Goal: Transaction & Acquisition: Purchase product/service

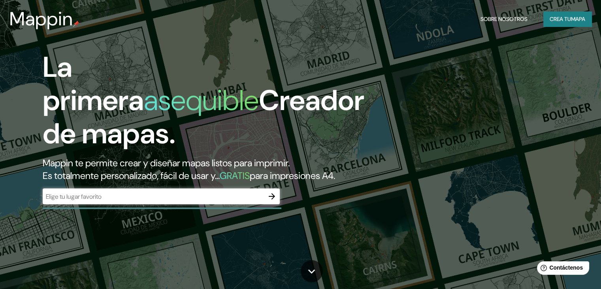
click at [221, 57] on h1 "La primera asequible Creador de mapas." at bounding box center [204, 104] width 322 height 106
click at [130, 201] on input "text" at bounding box center [153, 196] width 221 height 9
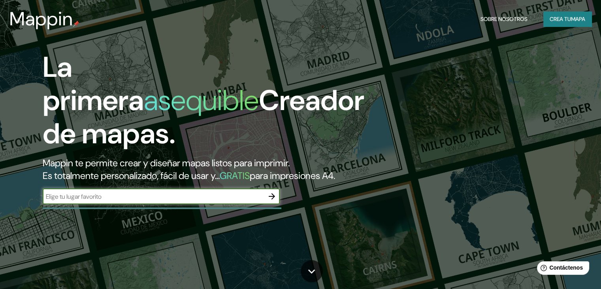
click at [98, 201] on input "text" at bounding box center [153, 196] width 221 height 9
paste input "Auditorio BB"
type input "Auditorio BB"
click at [272, 199] on icon "button" at bounding box center [272, 196] width 6 height 6
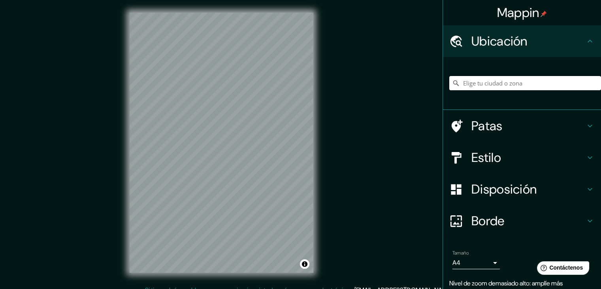
click at [492, 81] on input "Elige tu ciudad o zona" at bounding box center [526, 83] width 152 height 14
paste input "Auditorio BB"
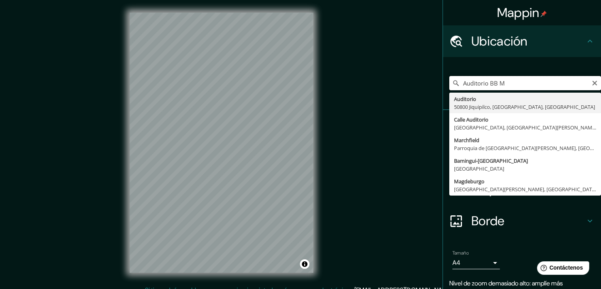
click at [506, 86] on input "Auditorio BB M" at bounding box center [526, 83] width 152 height 14
paste input "v. Insurgentes Sur 753, [GEOGRAPHIC_DATA], [GEOGRAPHIC_DATA], [GEOGRAPHIC_DATA]…"
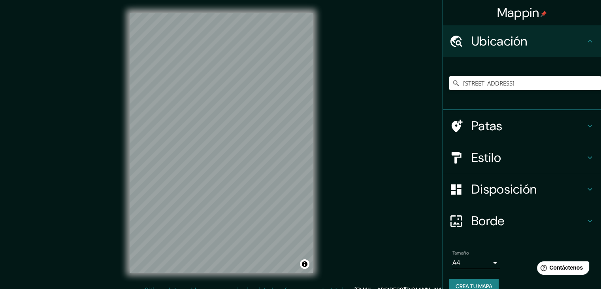
click at [498, 128] on h4 "Patas" at bounding box center [529, 126] width 114 height 16
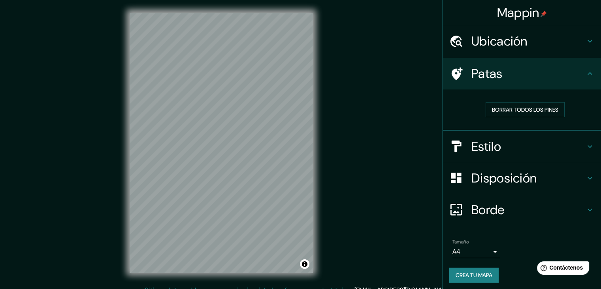
click at [548, 77] on h4 "Patas" at bounding box center [529, 74] width 114 height 16
click at [586, 75] on icon at bounding box center [590, 73] width 9 height 9
click at [452, 72] on icon at bounding box center [457, 73] width 11 height 13
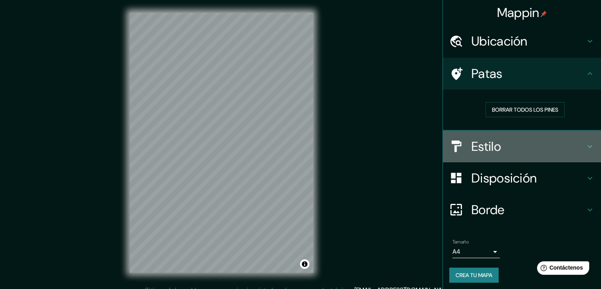
click at [476, 148] on font "Estilo" at bounding box center [487, 146] width 30 height 17
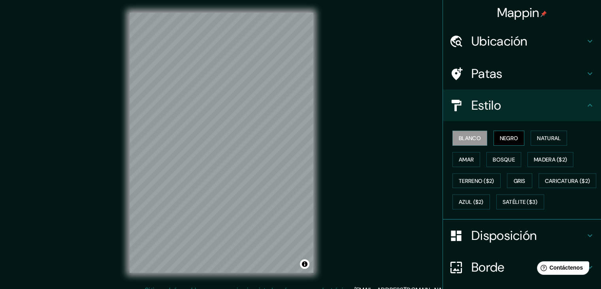
click at [503, 136] on font "Negro" at bounding box center [509, 137] width 19 height 7
click at [542, 133] on font "Natural" at bounding box center [549, 138] width 24 height 10
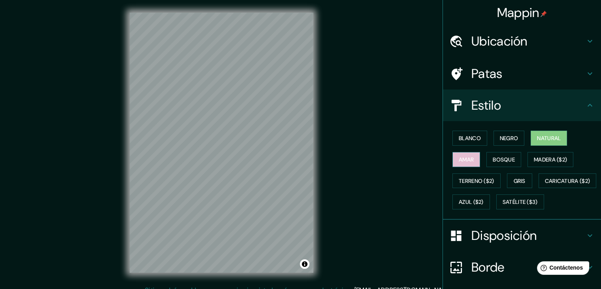
click at [468, 161] on font "Amar" at bounding box center [466, 159] width 15 height 7
click at [500, 161] on font "Bosque" at bounding box center [504, 159] width 22 height 7
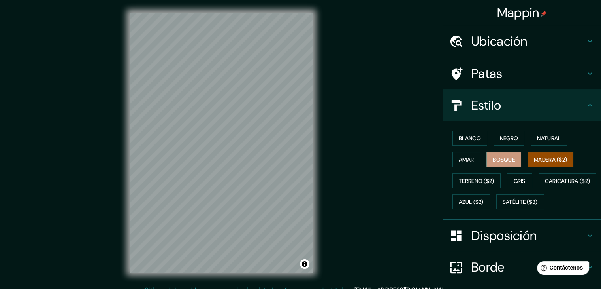
click at [538, 158] on font "Madera ($2)" at bounding box center [550, 159] width 33 height 7
click at [504, 40] on font "Ubicación" at bounding box center [500, 41] width 56 height 17
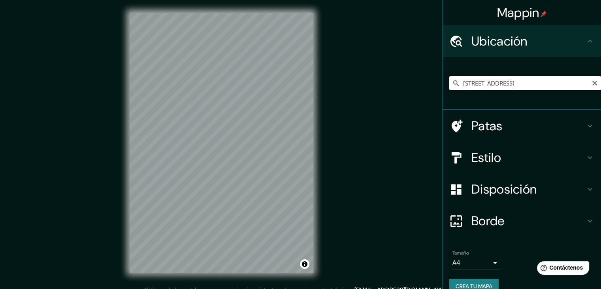
click at [509, 87] on input "[STREET_ADDRESS]" at bounding box center [526, 83] width 152 height 14
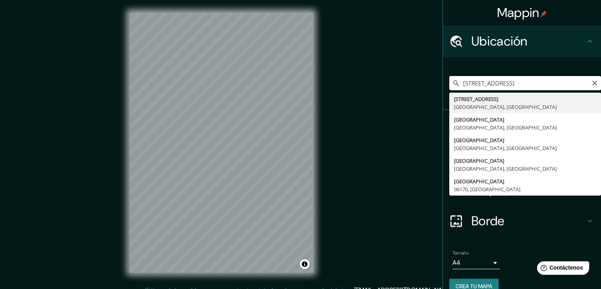
click at [509, 87] on input "[STREET_ADDRESS]" at bounding box center [526, 83] width 152 height 14
paste input "C. [STREET_ADDRESS]"
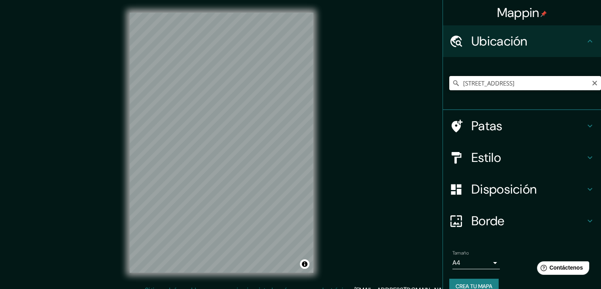
click at [503, 83] on input "[STREET_ADDRESS]" at bounding box center [526, 83] width 152 height 14
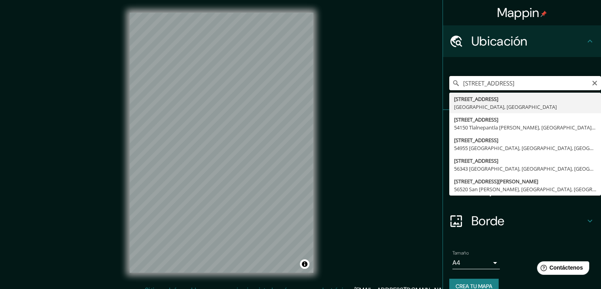
click at [507, 83] on input "[STREET_ADDRESS]" at bounding box center [526, 83] width 152 height 14
type input "[STREET_ADDRESS]"
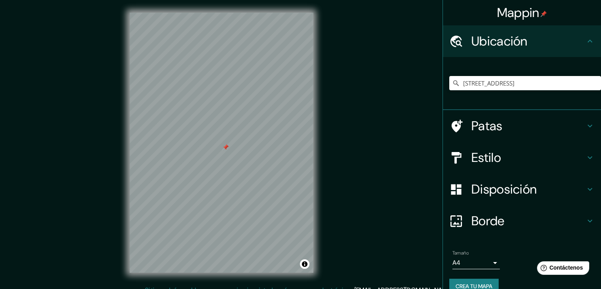
click at [226, 148] on div at bounding box center [226, 147] width 6 height 6
click at [227, 148] on div at bounding box center [226, 147] width 6 height 6
click at [230, 148] on div at bounding box center [232, 146] width 6 height 6
click at [303, 267] on button "Activar o desactivar atribución" at bounding box center [304, 263] width 9 height 9
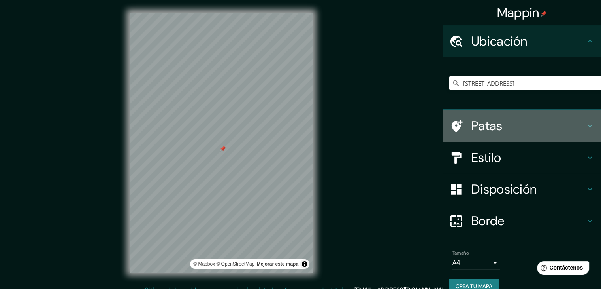
click at [542, 122] on h4 "Patas" at bounding box center [529, 126] width 114 height 16
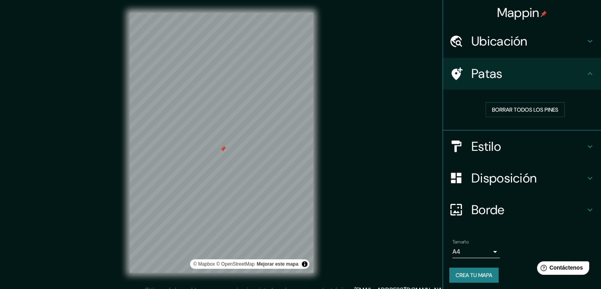
click at [490, 146] on font "Estilo" at bounding box center [487, 146] width 30 height 17
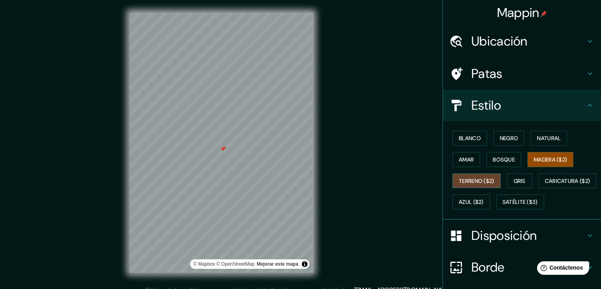
click at [474, 178] on font "Terreno ($2)" at bounding box center [477, 180] width 36 height 7
click at [525, 181] on button "Gris" at bounding box center [519, 180] width 25 height 15
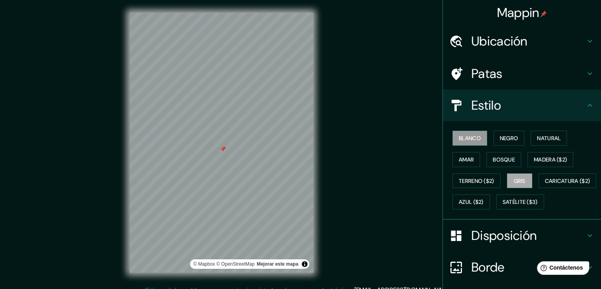
click at [472, 140] on font "Blanco" at bounding box center [470, 137] width 22 height 7
click at [500, 138] on font "Negro" at bounding box center [509, 137] width 19 height 7
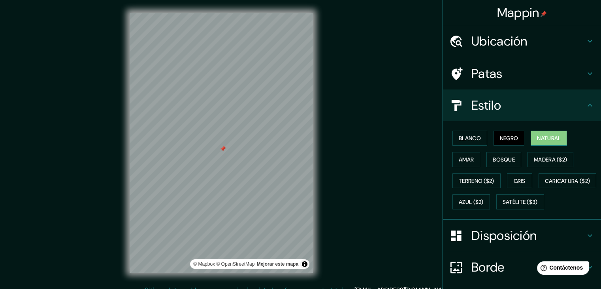
click at [540, 140] on font "Natural" at bounding box center [549, 137] width 24 height 7
click at [510, 133] on font "Negro" at bounding box center [509, 138] width 19 height 10
click at [531, 140] on button "Natural" at bounding box center [549, 137] width 36 height 15
click at [476, 136] on button "Blanco" at bounding box center [470, 137] width 35 height 15
click at [531, 142] on button "Natural" at bounding box center [549, 137] width 36 height 15
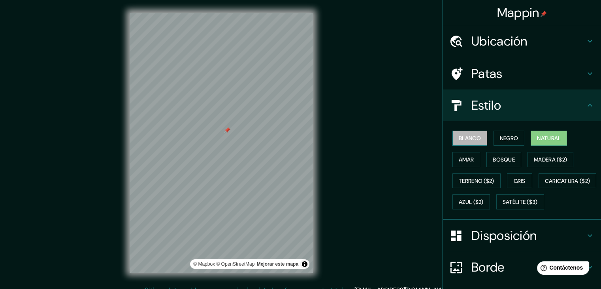
click at [467, 135] on font "Blanco" at bounding box center [470, 137] width 22 height 7
click at [494, 137] on button "Negro" at bounding box center [509, 137] width 31 height 15
click at [475, 142] on font "Blanco" at bounding box center [470, 138] width 22 height 10
click at [518, 183] on font "Gris" at bounding box center [520, 181] width 12 height 10
click at [470, 136] on font "Blanco" at bounding box center [470, 137] width 22 height 7
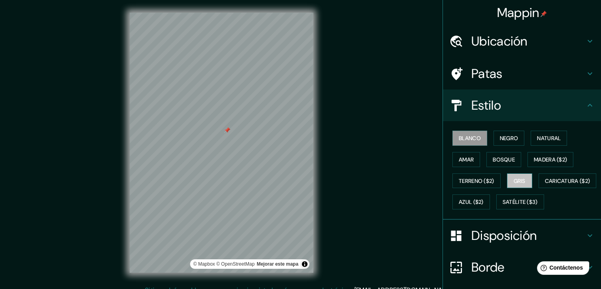
click at [522, 176] on font "Gris" at bounding box center [520, 181] width 12 height 10
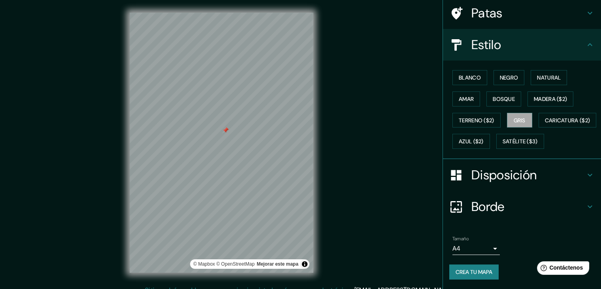
click at [535, 173] on h4 "Disposición" at bounding box center [529, 175] width 114 height 16
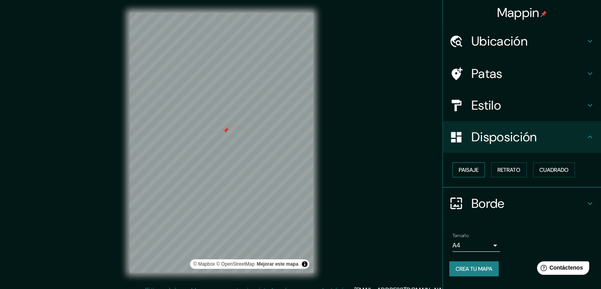
click at [473, 174] on font "Paisaje" at bounding box center [469, 169] width 20 height 10
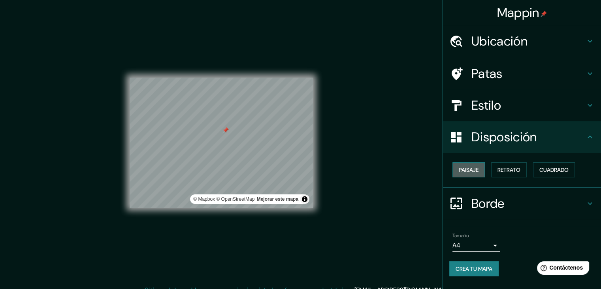
click at [473, 174] on font "Paisaje" at bounding box center [469, 169] width 20 height 10
click at [516, 174] on font "Retrato" at bounding box center [509, 169] width 23 height 10
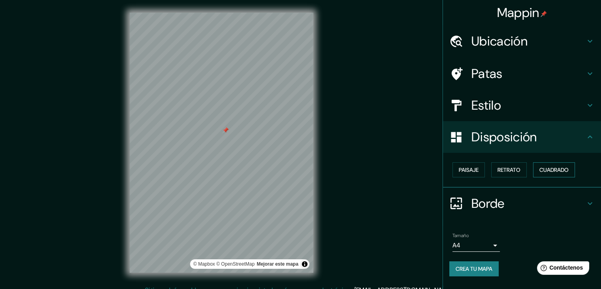
click at [550, 166] on font "Cuadrado" at bounding box center [554, 169] width 29 height 7
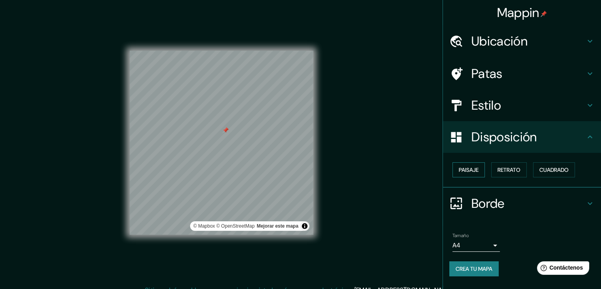
click at [472, 171] on font "Paisaje" at bounding box center [469, 169] width 20 height 7
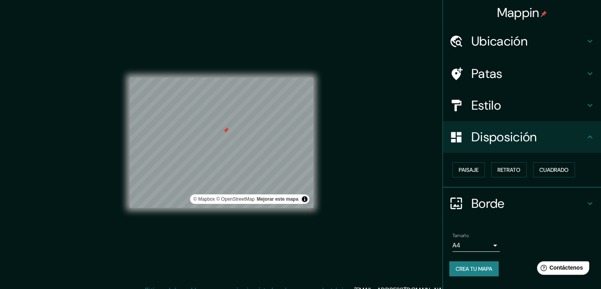
click at [524, 204] on h4 "Borde" at bounding box center [529, 203] width 114 height 16
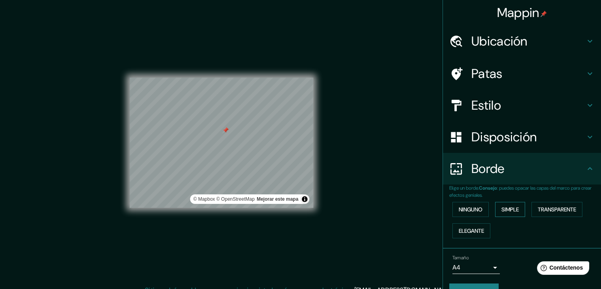
click at [508, 208] on font "Simple" at bounding box center [510, 209] width 17 height 7
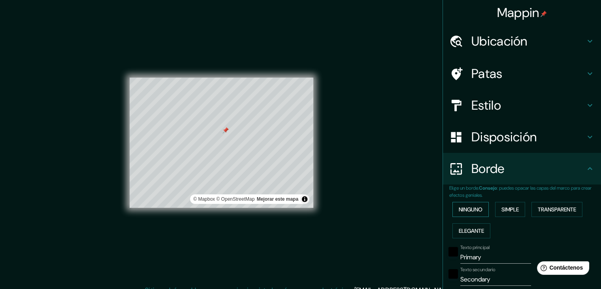
click at [472, 210] on font "Ninguno" at bounding box center [471, 209] width 24 height 7
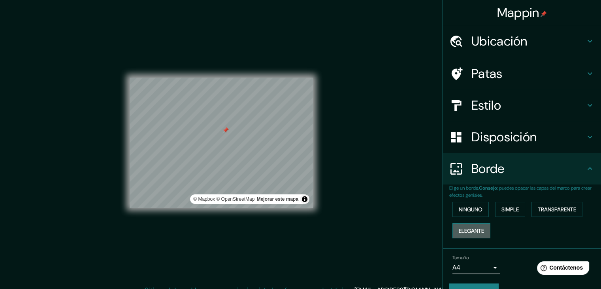
click at [463, 228] on font "Elegante" at bounding box center [471, 230] width 25 height 7
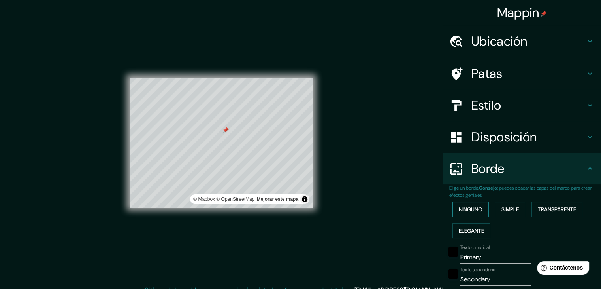
click at [459, 213] on font "Ninguno" at bounding box center [471, 209] width 24 height 10
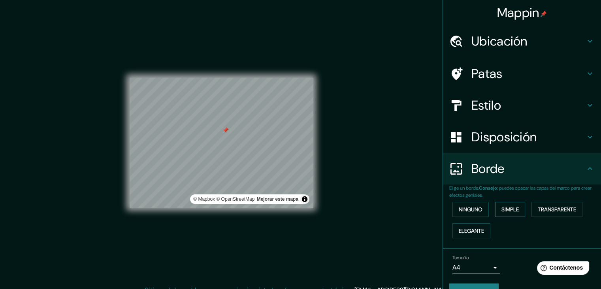
click at [502, 210] on font "Simple" at bounding box center [510, 209] width 17 height 7
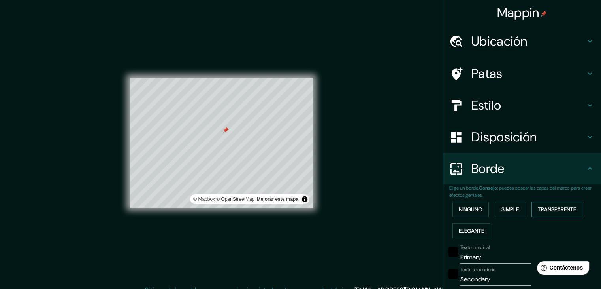
click at [545, 213] on font "Transparente" at bounding box center [557, 209] width 38 height 10
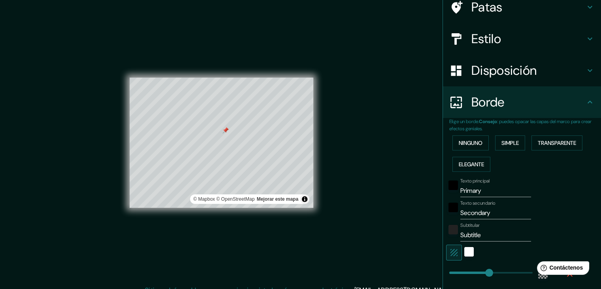
scroll to position [79, 0]
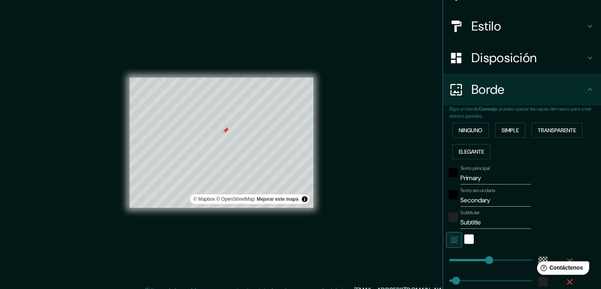
click at [481, 178] on input "Primary" at bounding box center [496, 178] width 71 height 13
type input "A"
type input "223"
type input "37"
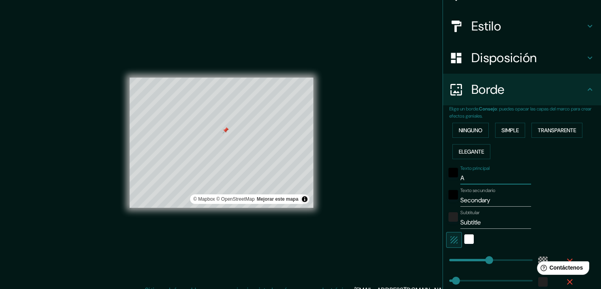
type input "Au"
type input "223"
type input "37"
type input "Aud"
type input "223"
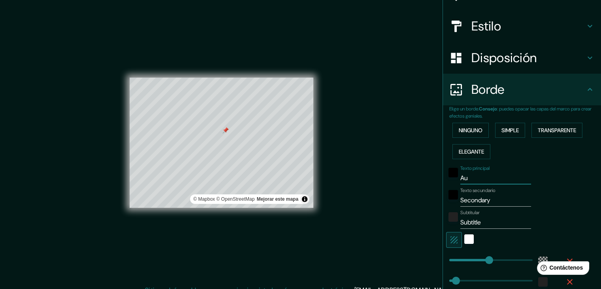
type input "37"
type input "Audi"
type input "223"
type input "37"
type input "Audit"
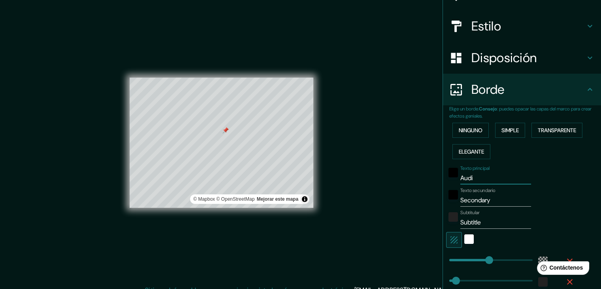
type input "223"
type input "37"
type input "Audito"
type input "223"
type input "37"
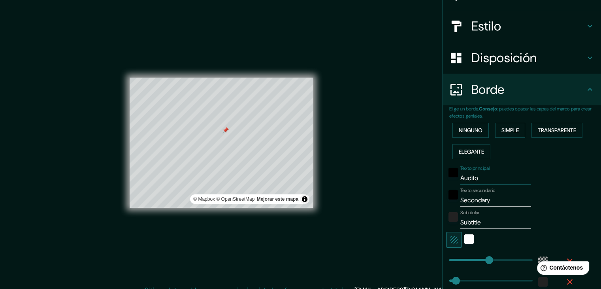
type input "Auditor"
type input "223"
type input "37"
type input "Auditori"
type input "223"
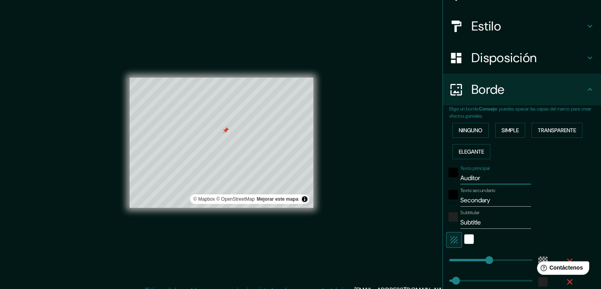
type input "37"
type input "Auditorio"
type input "223"
type input "37"
type input "Auditorio"
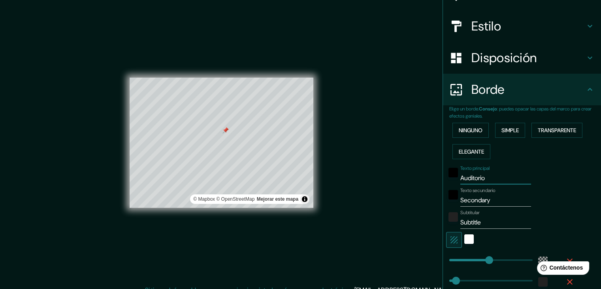
type input "223"
type input "37"
type input "Auditorio B"
type input "223"
type input "37"
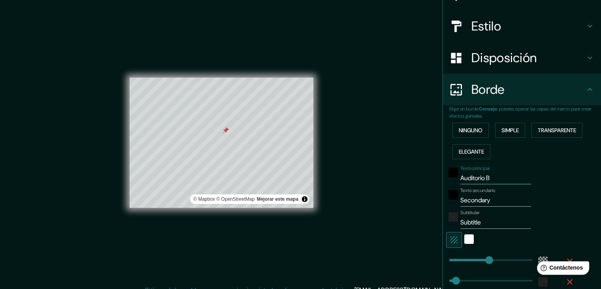
type input "Auditorio BB"
type input "223"
type input "37"
type input "Auditorio BB"
type input "266"
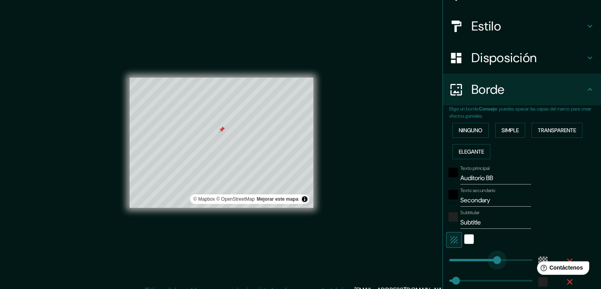
drag, startPoint x: 484, startPoint y: 259, endPoint x: 491, endPoint y: 268, distance: 10.9
type input "37"
type input "219"
drag, startPoint x: 490, startPoint y: 262, endPoint x: 483, endPoint y: 263, distance: 7.5
type input "37"
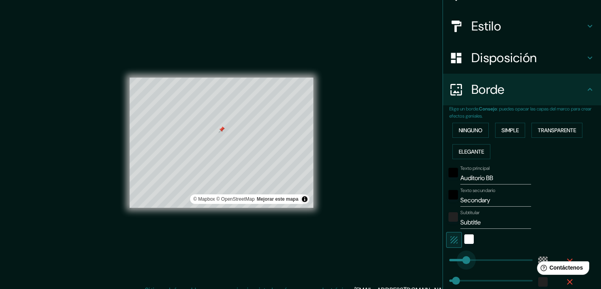
type input "65"
drag, startPoint x: 474, startPoint y: 258, endPoint x: 455, endPoint y: 259, distance: 19.4
type input "37"
type input "49"
type input "131"
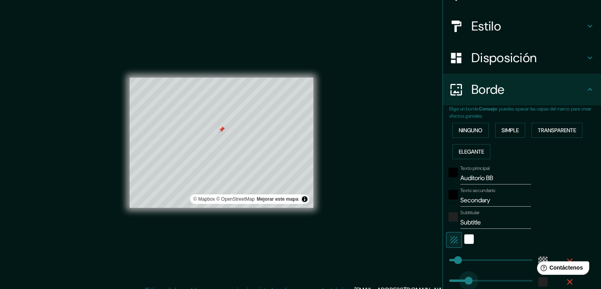
drag, startPoint x: 451, startPoint y: 275, endPoint x: 467, endPoint y: 274, distance: 16.2
type input "297"
drag, startPoint x: 467, startPoint y: 274, endPoint x: 497, endPoint y: 281, distance: 30.6
type input "45"
drag, startPoint x: 497, startPoint y: 281, endPoint x: 452, endPoint y: 285, distance: 45.2
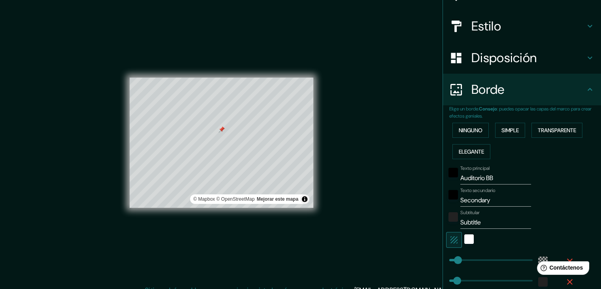
type input "60"
click at [494, 180] on input "Auditorio BB" at bounding box center [496, 178] width 71 height 13
click at [490, 196] on input "Secondary" at bounding box center [496, 200] width 71 height 13
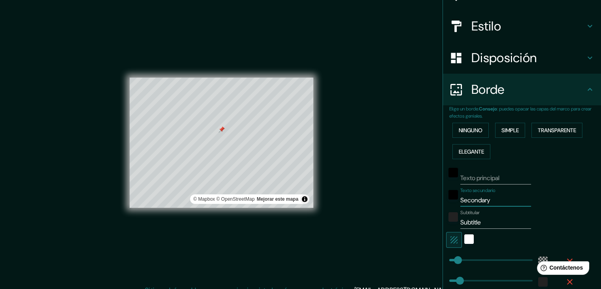
click at [490, 196] on input "Secondary" at bounding box center [496, 200] width 71 height 13
click at [400, 236] on div "Mappin Ubicación [STREET_ADDRESS][GEOGRAPHIC_DATA][STREET_ADDRESS][STREET_ADDRE…" at bounding box center [300, 149] width 601 height 298
click at [465, 240] on div "blanco" at bounding box center [469, 238] width 9 height 9
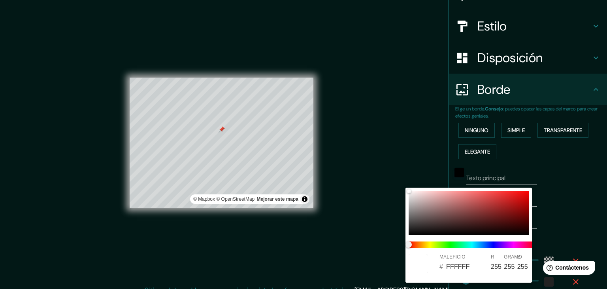
click at [382, 249] on div at bounding box center [303, 144] width 607 height 289
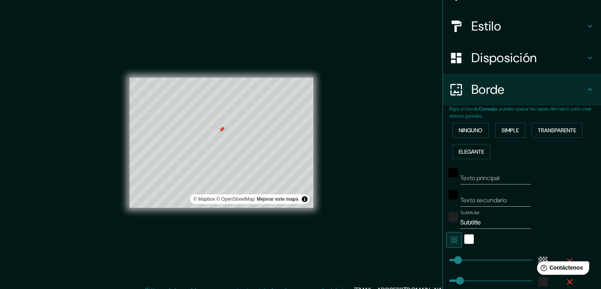
click at [446, 244] on button "button" at bounding box center [454, 240] width 16 height 16
click at [446, 242] on button "button" at bounding box center [454, 240] width 16 height 16
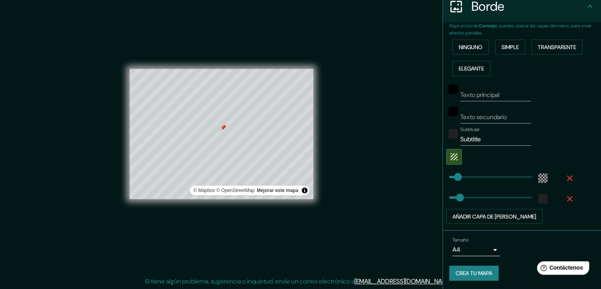
scroll to position [9, 0]
click at [490, 215] on font "Añadir capa de [PERSON_NAME]" at bounding box center [495, 216] width 84 height 7
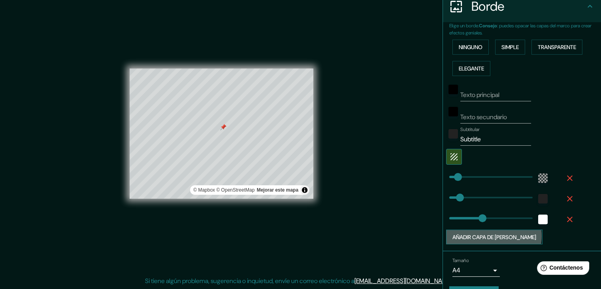
click at [487, 234] on font "Añadir capa de [PERSON_NAME]" at bounding box center [495, 236] width 84 height 7
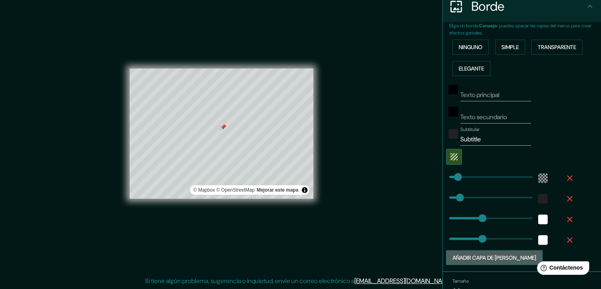
click at [490, 260] on font "Añadir capa de [PERSON_NAME]" at bounding box center [495, 257] width 84 height 10
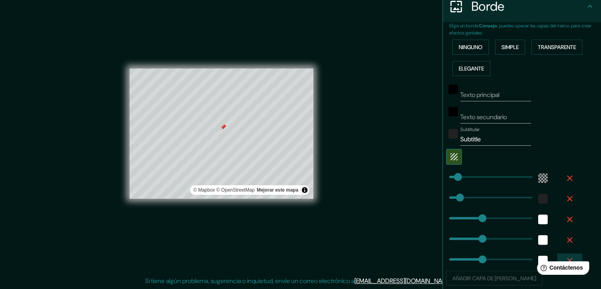
click at [565, 255] on icon "button" at bounding box center [569, 259] width 9 height 9
click at [567, 239] on icon "button" at bounding box center [570, 240] width 6 height 6
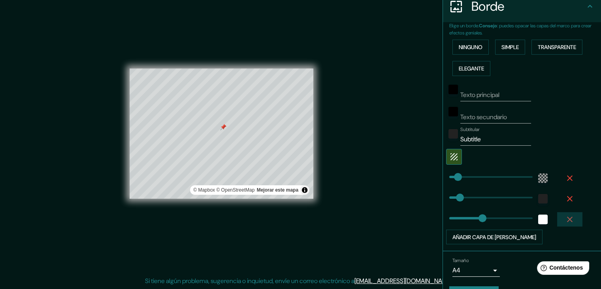
click at [567, 216] on icon "button" at bounding box center [570, 219] width 6 height 6
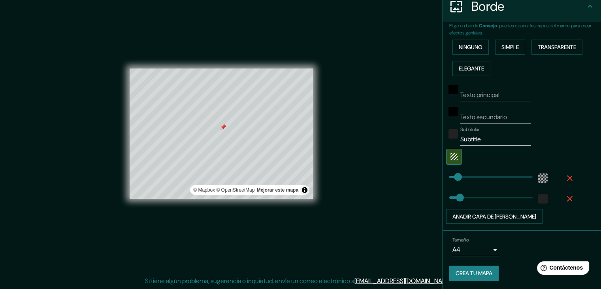
click at [565, 199] on icon "button" at bounding box center [569, 198] width 9 height 9
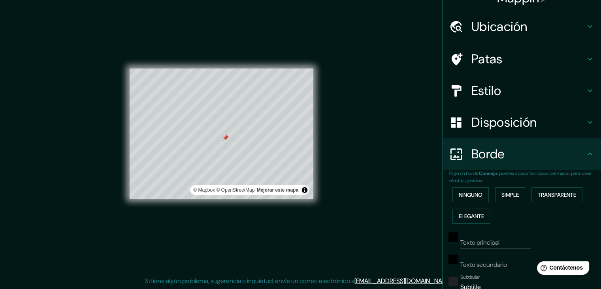
scroll to position [0, 0]
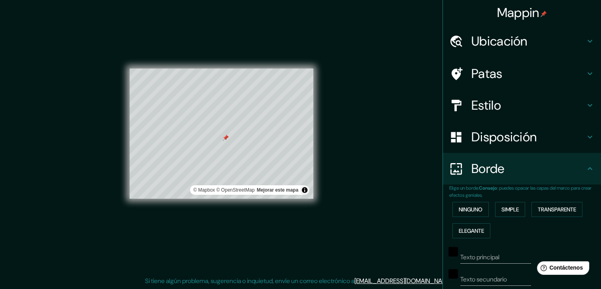
click at [528, 69] on h4 "Patas" at bounding box center [529, 74] width 114 height 16
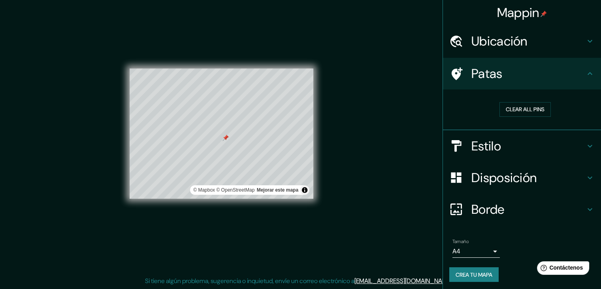
click at [586, 73] on icon at bounding box center [590, 73] width 9 height 9
click at [549, 142] on h4 "Estilo" at bounding box center [529, 146] width 114 height 16
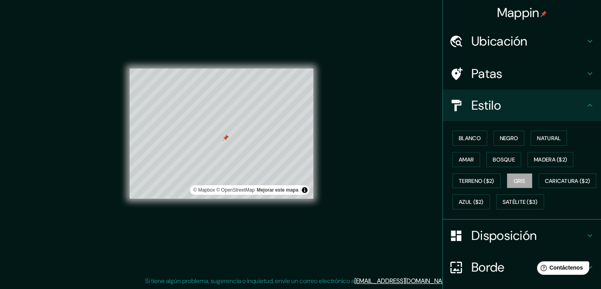
click at [568, 100] on h4 "Estilo" at bounding box center [529, 105] width 114 height 16
click at [552, 72] on h4 "Patas" at bounding box center [529, 74] width 114 height 16
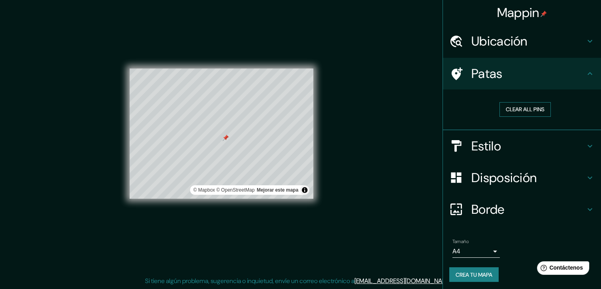
click at [527, 109] on button "Clear all pins" at bounding box center [525, 109] width 51 height 15
click at [226, 132] on div at bounding box center [226, 132] width 6 height 6
click at [226, 68] on div at bounding box center [222, 68] width 184 height 0
type input "Secondary"
type input "Auditorio BB"
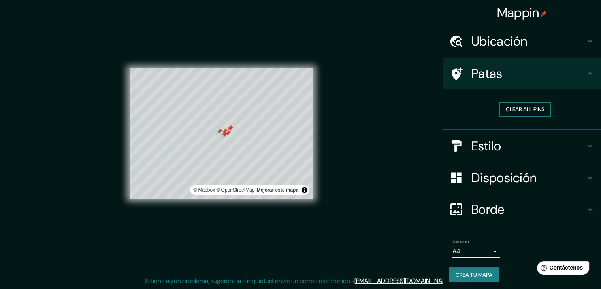
click at [510, 111] on button "Clear all pins" at bounding box center [525, 109] width 51 height 15
click at [512, 146] on h4 "Estilo" at bounding box center [529, 146] width 114 height 16
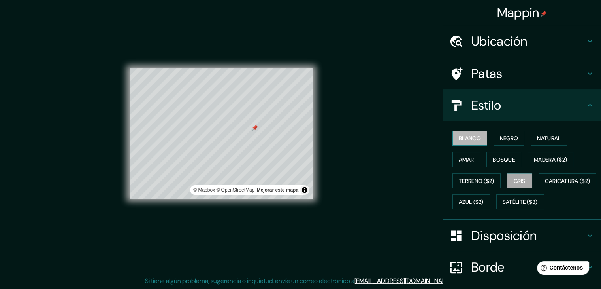
click at [472, 140] on font "Blanco" at bounding box center [470, 137] width 22 height 7
click at [520, 179] on font "Gris" at bounding box center [520, 180] width 12 height 7
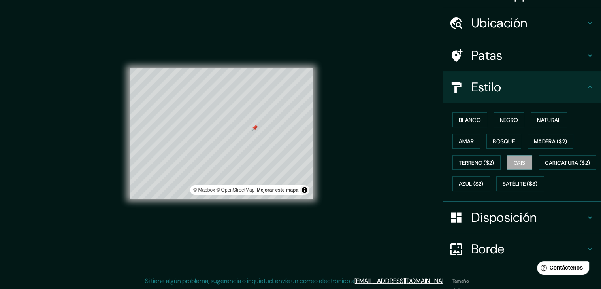
scroll to position [96, 0]
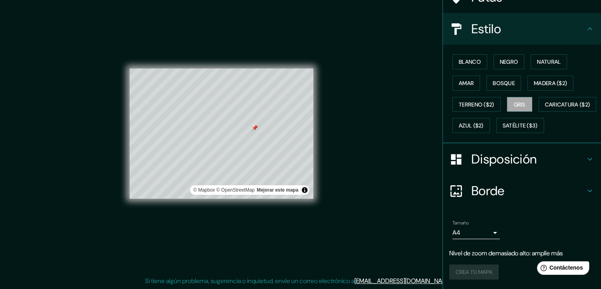
click at [476, 269] on div "Crea tu mapa" at bounding box center [522, 271] width 145 height 15
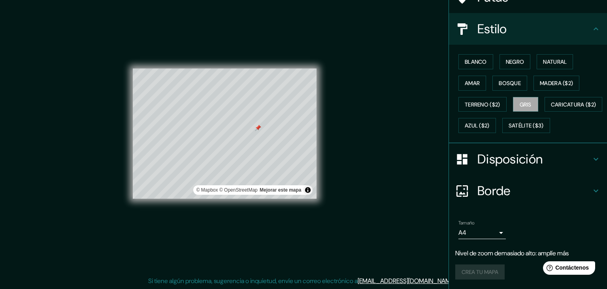
click at [473, 233] on body "Mappin Ubicación [STREET_ADDRESS][GEOGRAPHIC_DATA][STREET_ADDRESS][STREET_ADDRE…" at bounding box center [303, 135] width 607 height 289
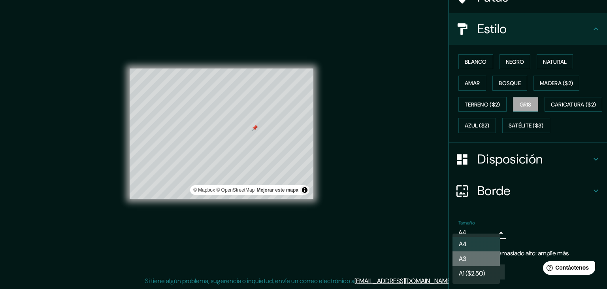
click at [485, 255] on li "A3" at bounding box center [476, 258] width 47 height 15
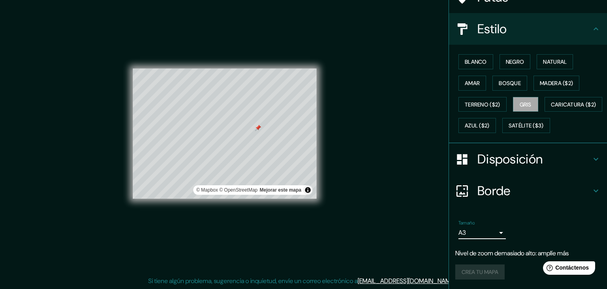
click at [486, 235] on body "Mappin Ubicación [STREET_ADDRESS][GEOGRAPHIC_DATA][STREET_ADDRESS][STREET_ADDRE…" at bounding box center [303, 135] width 607 height 289
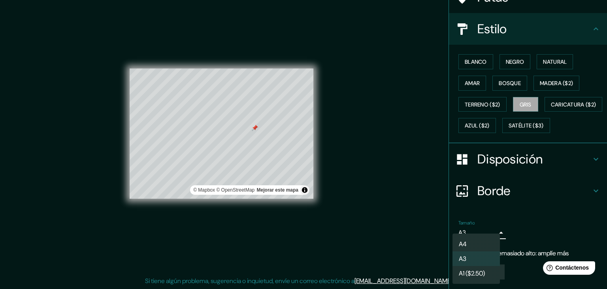
click at [468, 243] on li "A4" at bounding box center [476, 243] width 47 height 15
type input "single"
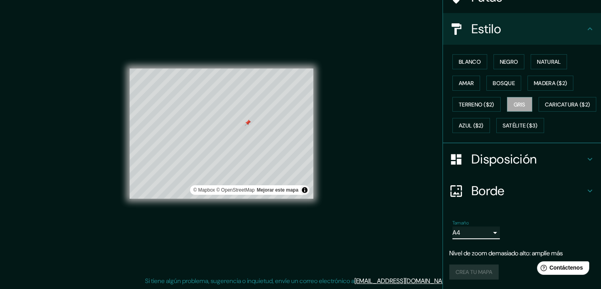
scroll to position [80, 0]
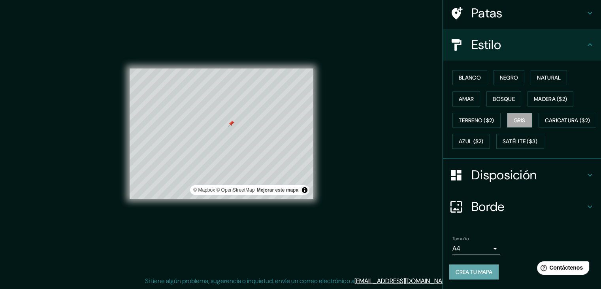
click at [480, 271] on font "Crea tu mapa" at bounding box center [474, 271] width 37 height 7
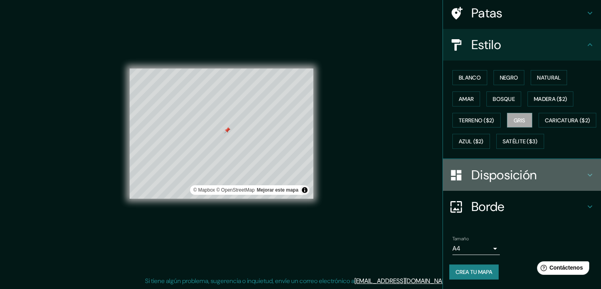
click at [530, 174] on font "Disposición" at bounding box center [504, 174] width 65 height 17
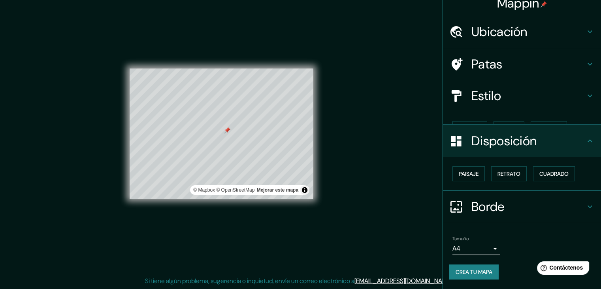
scroll to position [0, 0]
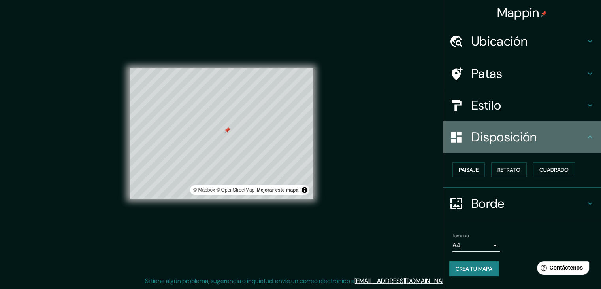
click at [557, 146] on div "Disposición" at bounding box center [522, 137] width 158 height 32
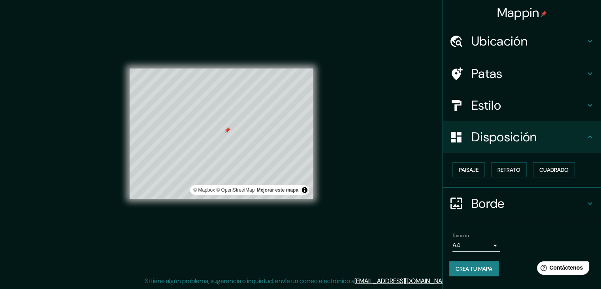
click at [561, 115] on div "Estilo" at bounding box center [522, 105] width 158 height 32
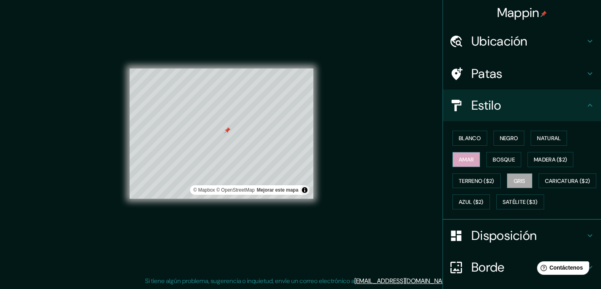
click at [474, 157] on button "Amar" at bounding box center [467, 159] width 28 height 15
click at [537, 140] on font "Natural" at bounding box center [549, 137] width 24 height 7
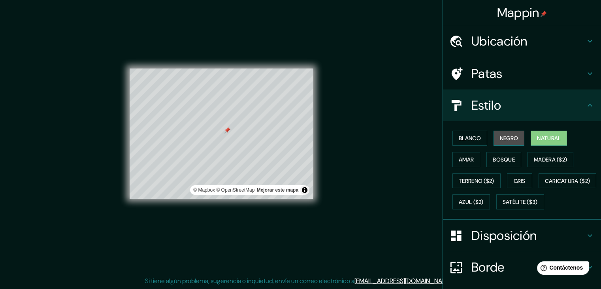
click at [513, 136] on font "Negro" at bounding box center [509, 137] width 19 height 7
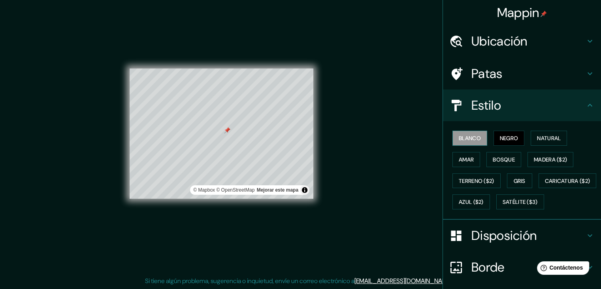
click at [479, 137] on button "Blanco" at bounding box center [470, 137] width 35 height 15
click at [500, 142] on font "Negro" at bounding box center [509, 138] width 19 height 10
click at [524, 181] on button "Gris" at bounding box center [519, 180] width 25 height 15
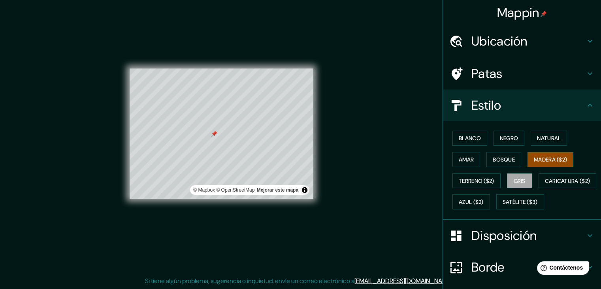
click at [529, 159] on button "Madera ($2)" at bounding box center [551, 159] width 46 height 15
click at [510, 159] on font "Bosque" at bounding box center [504, 159] width 22 height 7
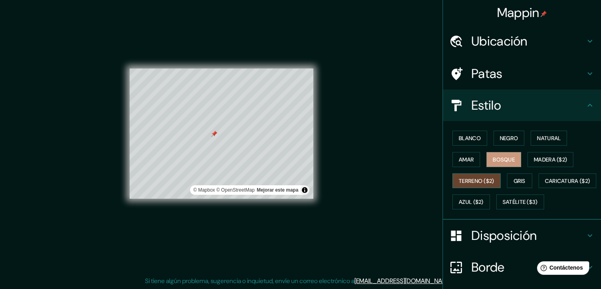
click at [485, 176] on font "Terreno ($2)" at bounding box center [477, 181] width 36 height 10
click at [545, 184] on font "Caricatura ($2)" at bounding box center [567, 180] width 45 height 7
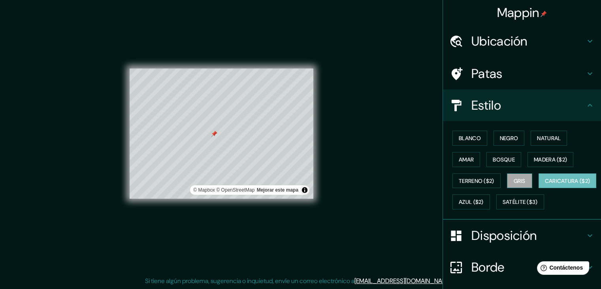
click at [517, 184] on font "Gris" at bounding box center [520, 181] width 12 height 10
click at [466, 138] on font "Blanco" at bounding box center [470, 137] width 22 height 7
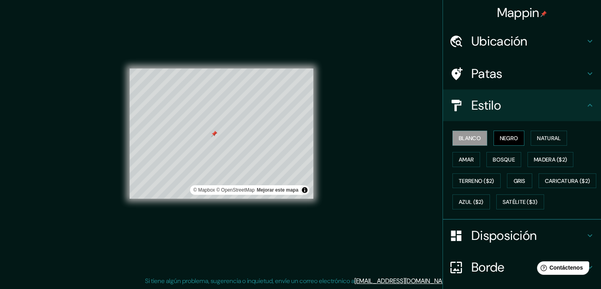
click at [510, 139] on font "Negro" at bounding box center [509, 137] width 19 height 7
click at [463, 141] on font "Blanco" at bounding box center [470, 137] width 22 height 7
click at [494, 136] on button "Negro" at bounding box center [509, 137] width 31 height 15
click at [516, 183] on font "Gris" at bounding box center [520, 180] width 12 height 7
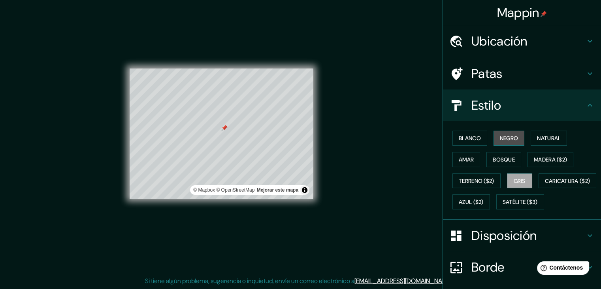
click at [505, 136] on font "Negro" at bounding box center [509, 137] width 19 height 7
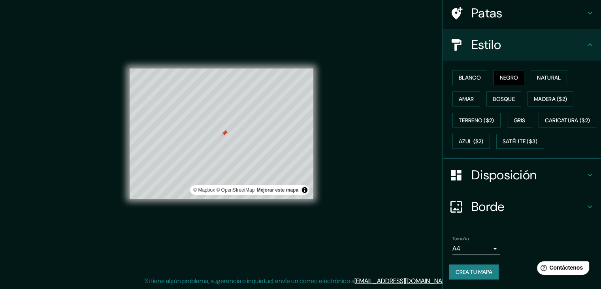
scroll to position [80, 0]
click at [482, 267] on font "Crea tu mapa" at bounding box center [474, 271] width 37 height 10
click at [400, 244] on div "Mappin Ubicación [STREET_ADDRESS][GEOGRAPHIC_DATA][STREET_ADDRESS][STREET_ADDRE…" at bounding box center [300, 140] width 601 height 298
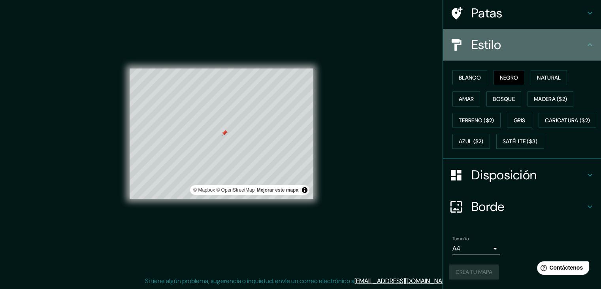
click at [579, 37] on h4 "Estilo" at bounding box center [529, 45] width 114 height 16
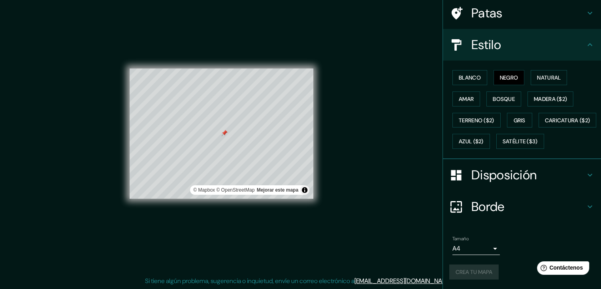
click at [579, 37] on h4 "Estilo" at bounding box center [529, 45] width 114 height 16
click at [499, 264] on div "Crea tu mapa" at bounding box center [522, 271] width 145 height 15
click at [526, 210] on h4 "Borde" at bounding box center [529, 206] width 114 height 16
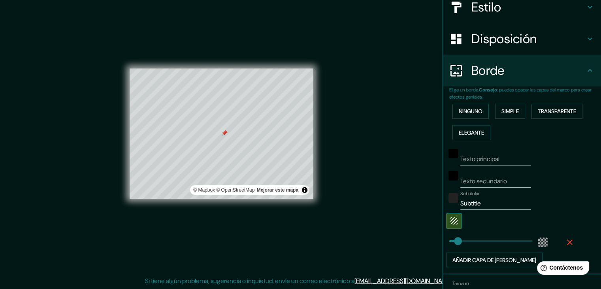
scroll to position [142, 0]
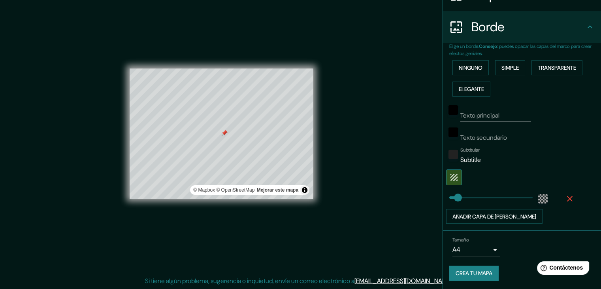
click at [383, 261] on div "Mappin Ubicación [STREET_ADDRESS][GEOGRAPHIC_DATA][STREET_ADDRESS][STREET_ADDRE…" at bounding box center [300, 140] width 601 height 298
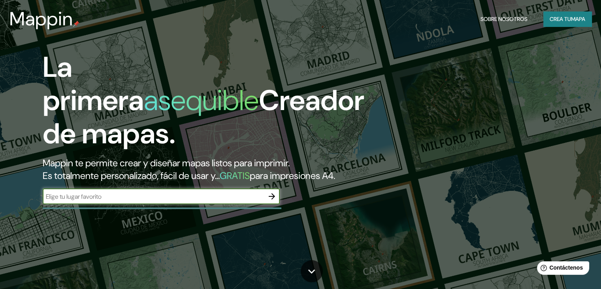
click at [553, 19] on font "Crea tu" at bounding box center [560, 18] width 21 height 7
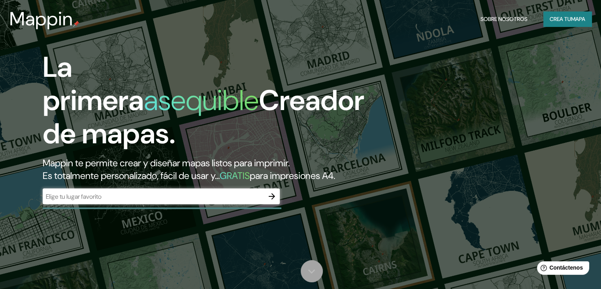
click at [314, 279] on link at bounding box center [312, 271] width 22 height 22
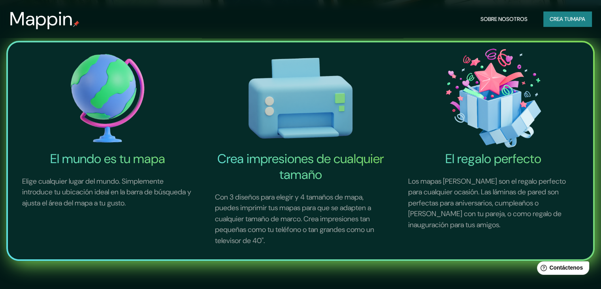
scroll to position [288, 0]
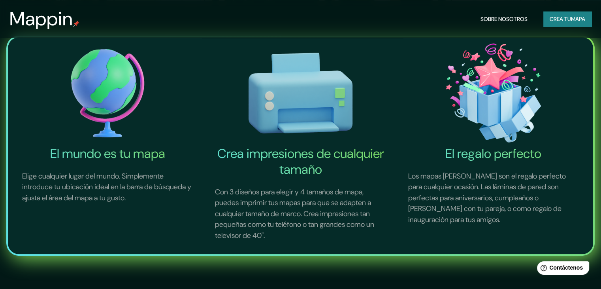
click at [115, 114] on img at bounding box center [108, 92] width 190 height 105
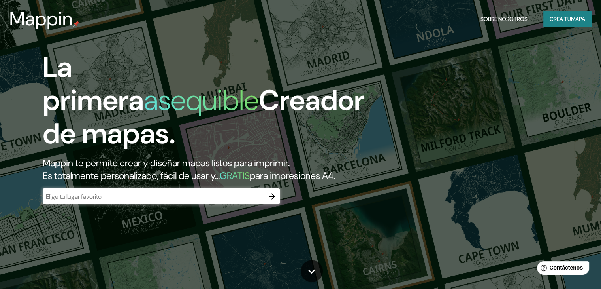
scroll to position [0, 0]
click at [560, 19] on font "Crea tu" at bounding box center [560, 18] width 21 height 7
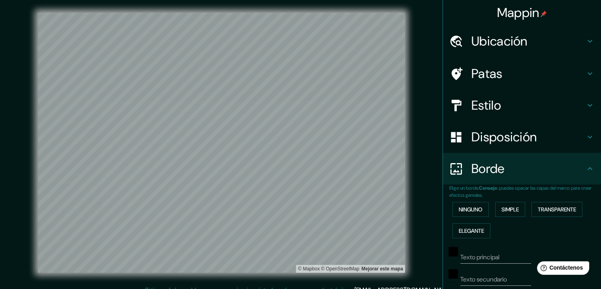
click at [555, 42] on h4 "Ubicación" at bounding box center [529, 41] width 114 height 16
type input "109"
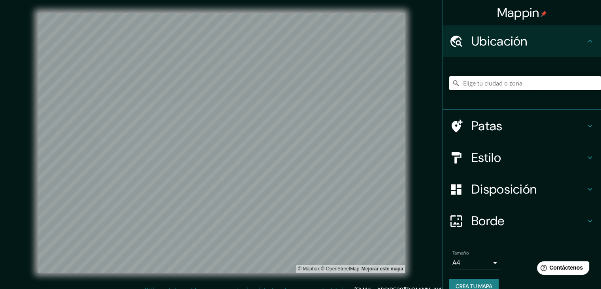
click at [492, 83] on input "Elige tu ciudad o zona" at bounding box center [526, 83] width 152 height 14
paste input "C. [STREET_ADDRESS]"
type input "[STREET_ADDRESS]"
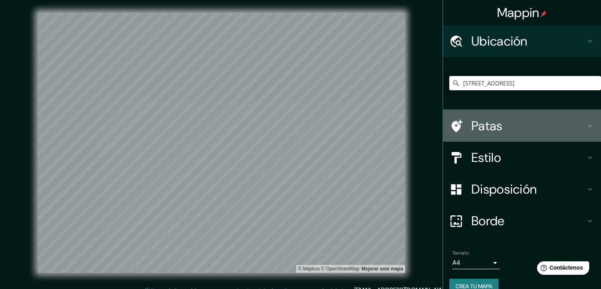
click at [554, 134] on div "Patas" at bounding box center [522, 126] width 158 height 32
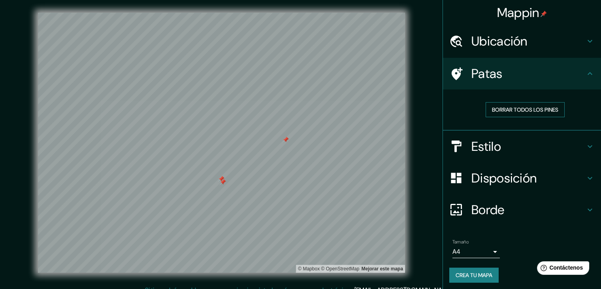
click at [529, 110] on font "Borrar todos los pines" at bounding box center [525, 109] width 66 height 7
click at [501, 155] on div "Estilo" at bounding box center [522, 146] width 158 height 32
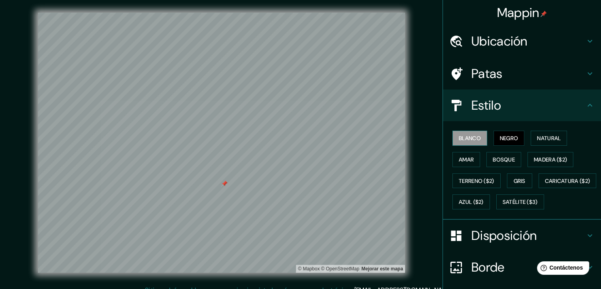
click at [466, 133] on font "Blanco" at bounding box center [470, 138] width 22 height 10
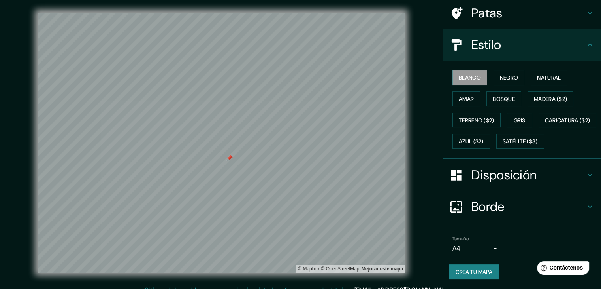
scroll to position [80, 0]
click at [520, 178] on font "Disposición" at bounding box center [504, 174] width 65 height 17
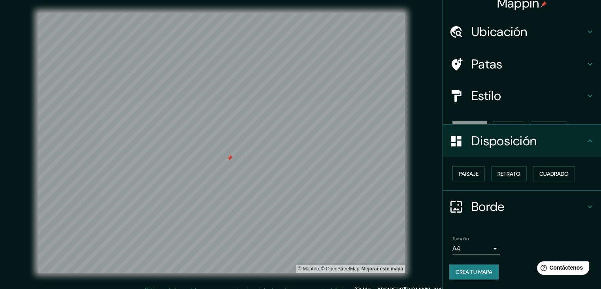
scroll to position [0, 0]
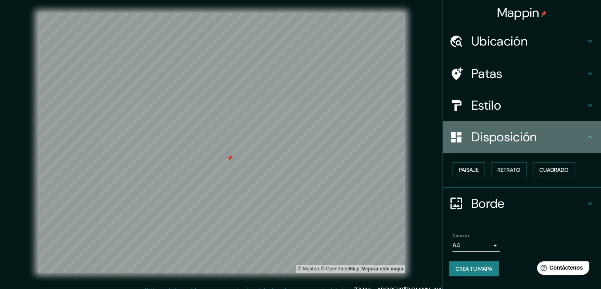
click at [560, 142] on h4 "Disposición" at bounding box center [529, 137] width 114 height 16
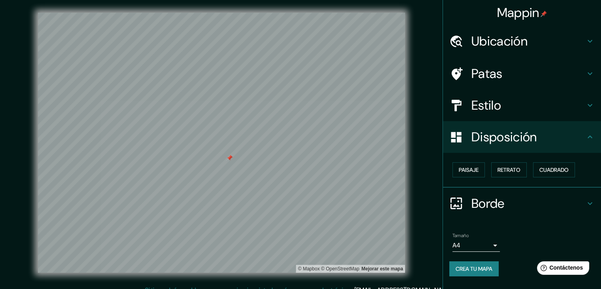
click at [578, 108] on h4 "Estilo" at bounding box center [529, 105] width 114 height 16
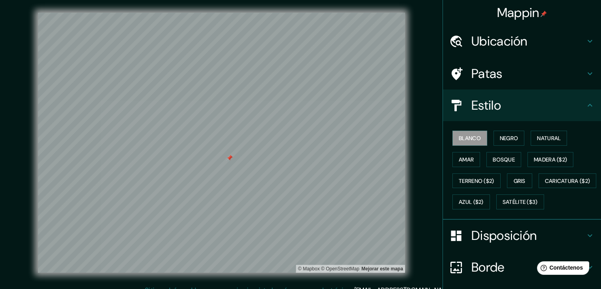
click at [578, 108] on h4 "Estilo" at bounding box center [529, 105] width 114 height 16
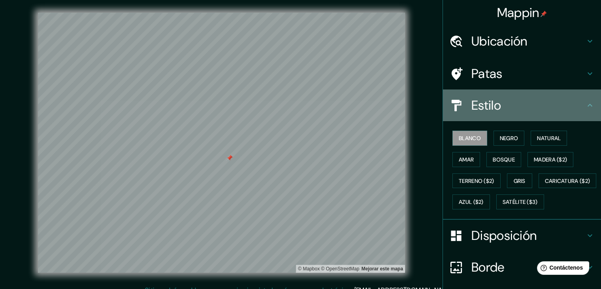
click at [578, 108] on h4 "Estilo" at bounding box center [529, 105] width 114 height 16
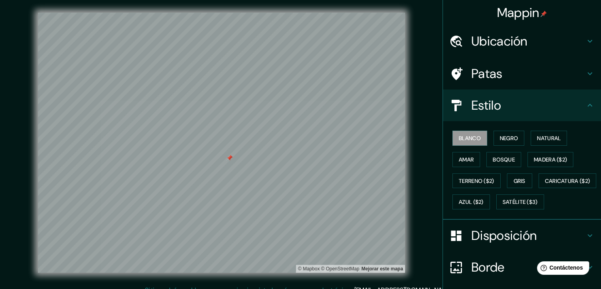
click at [547, 72] on h4 "Patas" at bounding box center [529, 74] width 114 height 16
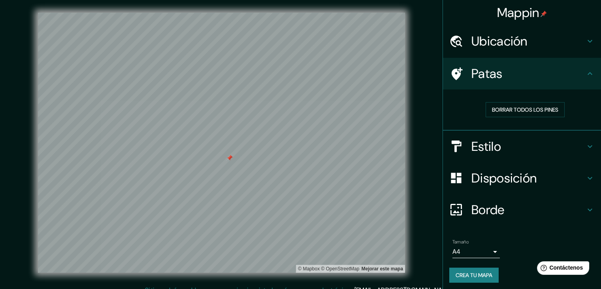
click at [554, 78] on h4 "Patas" at bounding box center [529, 74] width 114 height 16
click at [566, 35] on h4 "Ubicación" at bounding box center [529, 41] width 114 height 16
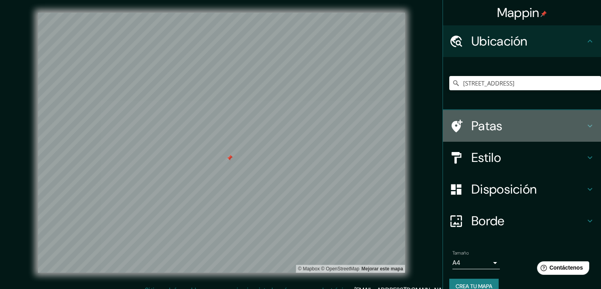
click at [550, 123] on h4 "Patas" at bounding box center [529, 126] width 114 height 16
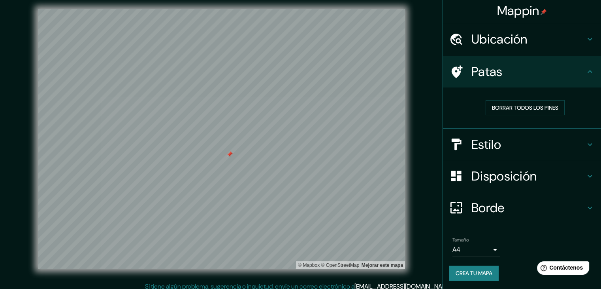
scroll to position [9, 0]
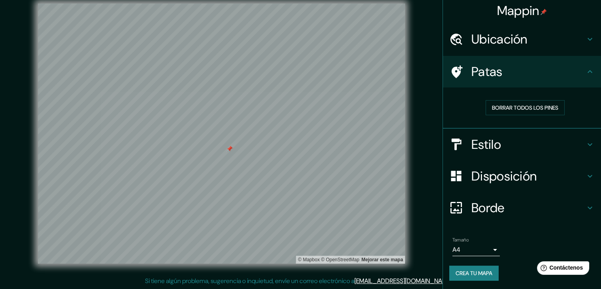
click at [499, 145] on h4 "Estilo" at bounding box center [529, 144] width 114 height 16
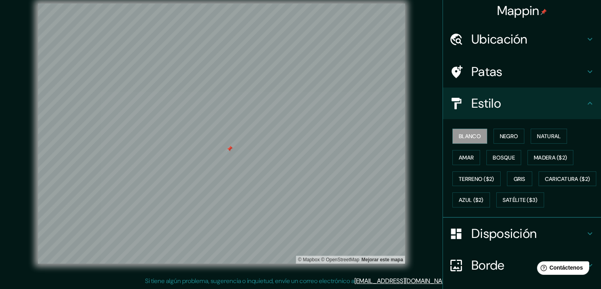
click at [503, 242] on font "Disposición" at bounding box center [504, 233] width 65 height 17
type input "109"
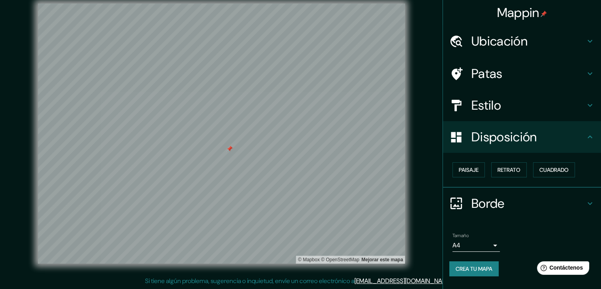
scroll to position [0, 0]
click at [557, 171] on font "Cuadrado" at bounding box center [554, 169] width 29 height 7
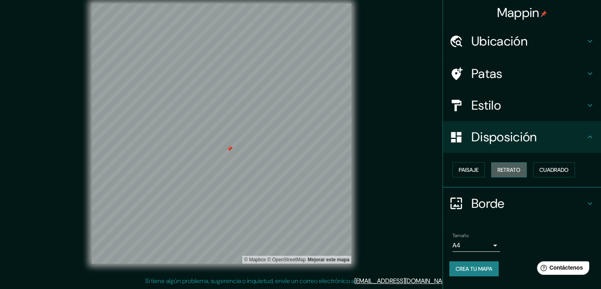
click at [521, 176] on button "Retrato" at bounding box center [509, 169] width 36 height 15
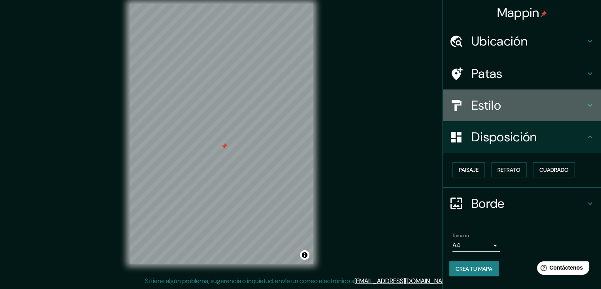
click at [519, 113] on div "Estilo" at bounding box center [522, 105] width 158 height 32
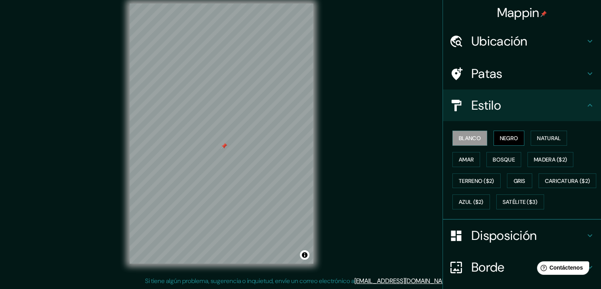
click at [516, 132] on button "Negro" at bounding box center [509, 137] width 31 height 15
click at [578, 108] on h4 "Estilo" at bounding box center [529, 105] width 114 height 16
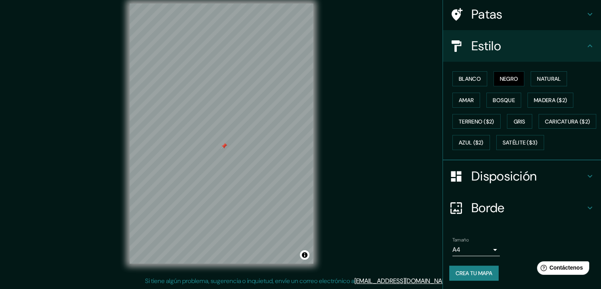
scroll to position [80, 0]
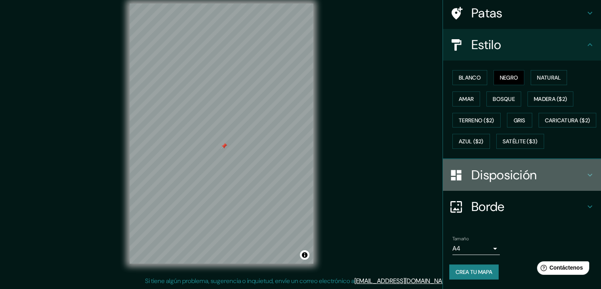
click at [554, 176] on h4 "Disposición" at bounding box center [529, 175] width 114 height 16
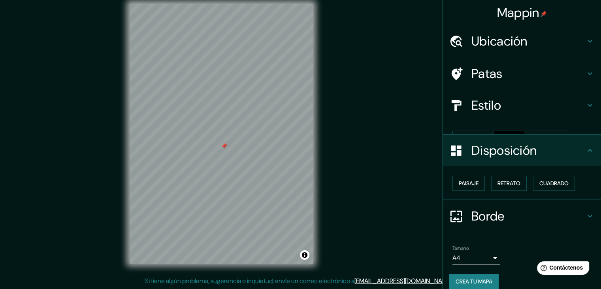
scroll to position [0, 0]
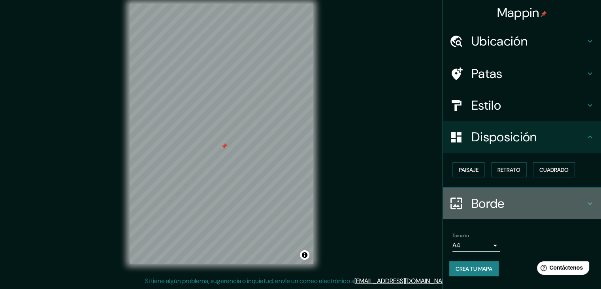
click at [552, 206] on h4 "Borde" at bounding box center [529, 203] width 114 height 16
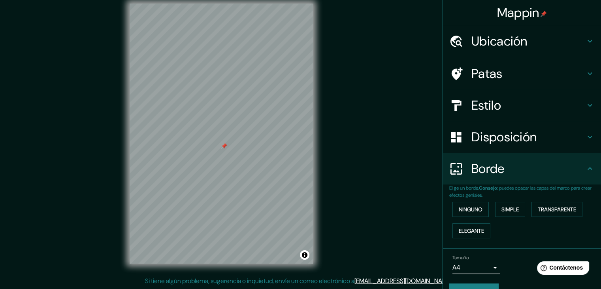
scroll to position [18, 0]
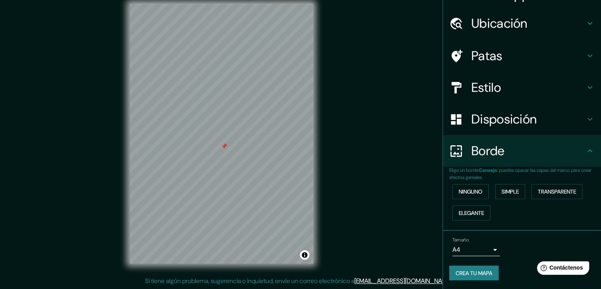
drag, startPoint x: 598, startPoint y: 213, endPoint x: 36, endPoint y: 6, distance: 599.7
click at [483, 276] on font "Crea tu mapa" at bounding box center [474, 273] width 37 height 10
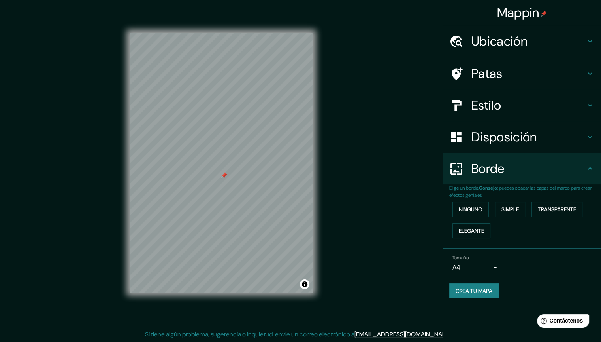
scroll to position [0, 0]
click at [223, 175] on div at bounding box center [225, 173] width 6 height 6
click at [480, 283] on button "Crea tu mapa" at bounding box center [474, 290] width 49 height 15
click at [551, 180] on div "Borde" at bounding box center [522, 169] width 158 height 32
click at [556, 51] on div "Ubicación" at bounding box center [522, 41] width 158 height 32
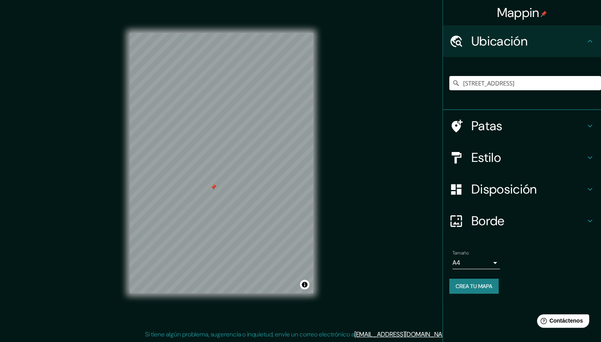
click at [551, 35] on h4 "Ubicación" at bounding box center [529, 41] width 114 height 16
click at [535, 130] on h4 "Patas" at bounding box center [529, 126] width 114 height 16
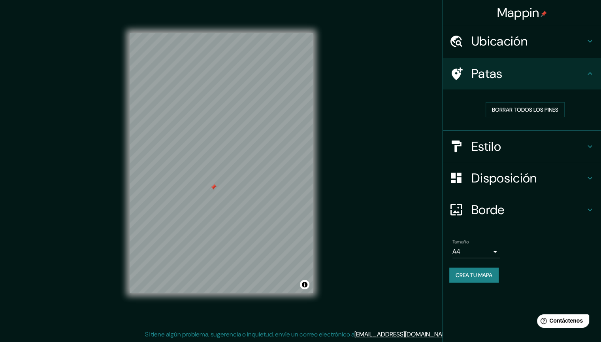
click at [527, 142] on h4 "Estilo" at bounding box center [529, 146] width 114 height 16
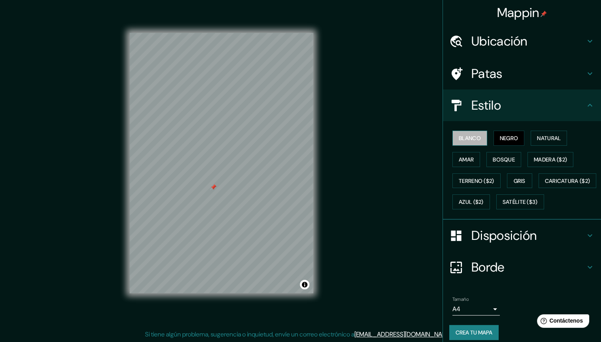
click at [468, 141] on font "Blanco" at bounding box center [470, 138] width 22 height 10
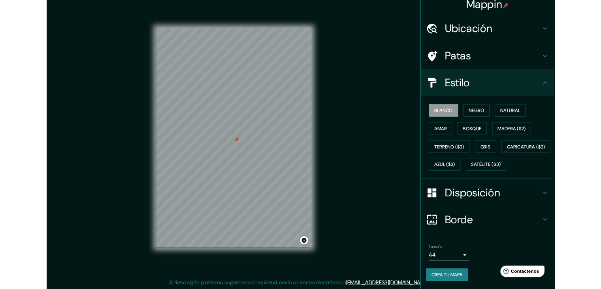
scroll to position [27, 0]
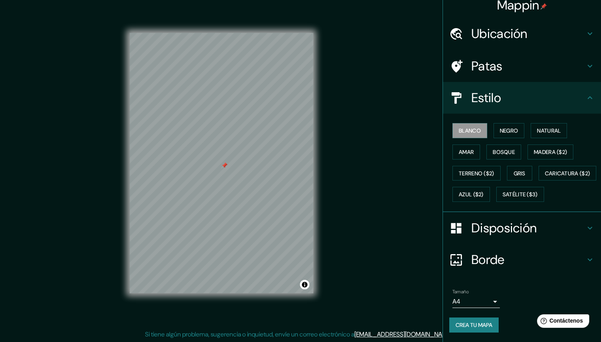
click at [479, 288] on font "Crea tu mapa" at bounding box center [474, 324] width 37 height 7
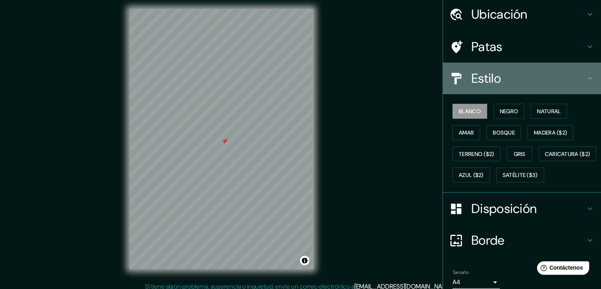
click at [543, 83] on h4 "Estilo" at bounding box center [529, 78] width 114 height 16
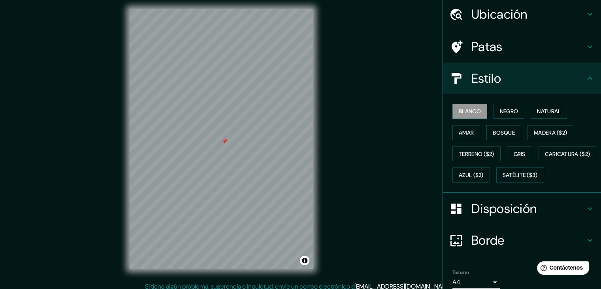
click at [541, 224] on div "Disposición" at bounding box center [522, 209] width 158 height 32
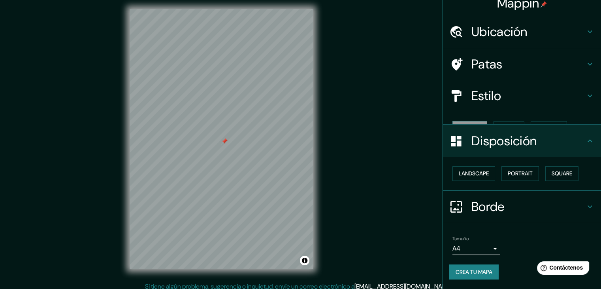
scroll to position [0, 0]
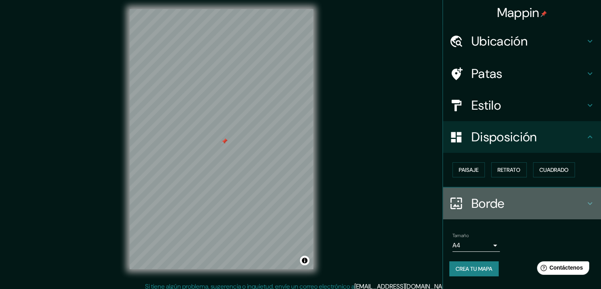
click at [562, 194] on div "Borde" at bounding box center [522, 203] width 158 height 32
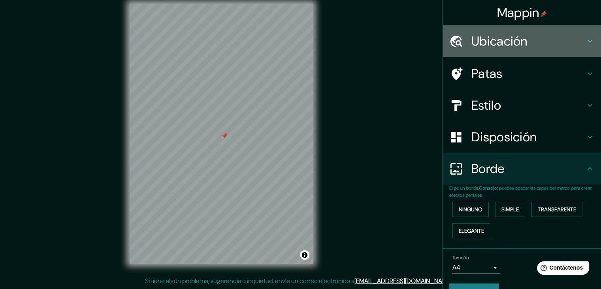
click at [537, 42] on h4 "Ubicación" at bounding box center [529, 41] width 114 height 16
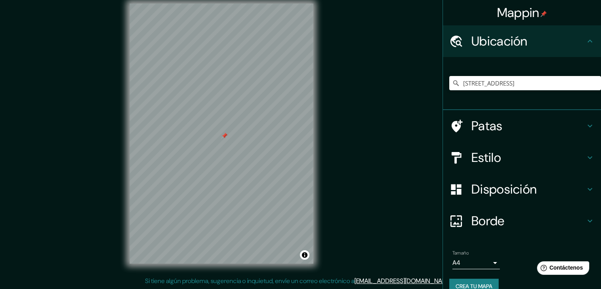
click at [514, 125] on h4 "Patas" at bounding box center [529, 126] width 114 height 16
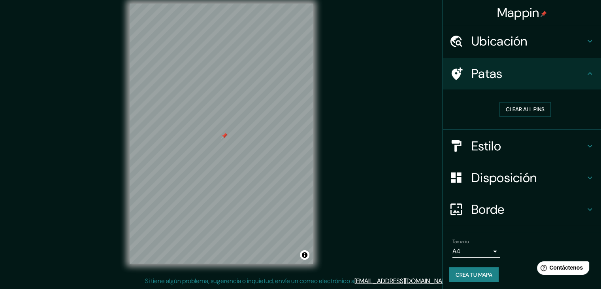
click at [524, 150] on h4 "Estilo" at bounding box center [529, 146] width 114 height 16
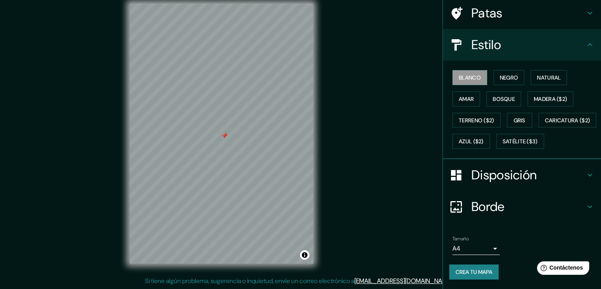
click at [541, 182] on h4 "Disposición" at bounding box center [529, 175] width 114 height 16
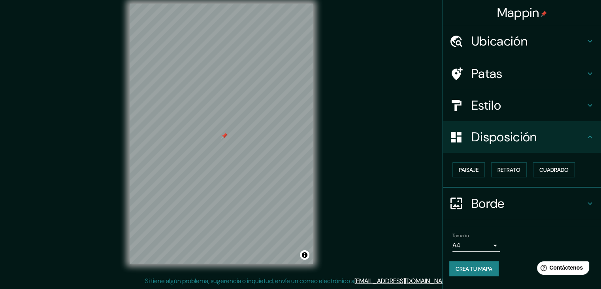
click at [523, 205] on h4 "Borde" at bounding box center [529, 203] width 114 height 16
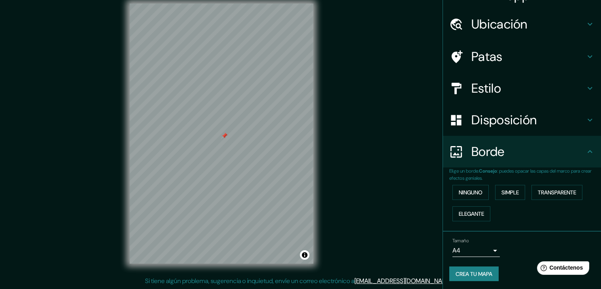
scroll to position [18, 0]
click at [547, 193] on font "Transparente" at bounding box center [557, 191] width 38 height 7
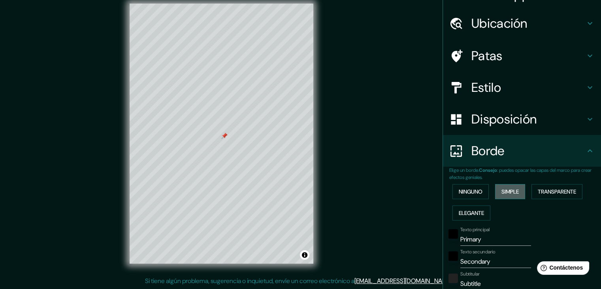
click at [496, 189] on button "Simple" at bounding box center [510, 191] width 30 height 15
click at [469, 209] on font "Elegante" at bounding box center [471, 212] width 25 height 7
click at [512, 193] on font "Simple" at bounding box center [510, 191] width 17 height 7
click at [557, 191] on font "Transparente" at bounding box center [557, 191] width 38 height 7
click at [491, 235] on input "Primary" at bounding box center [496, 239] width 71 height 13
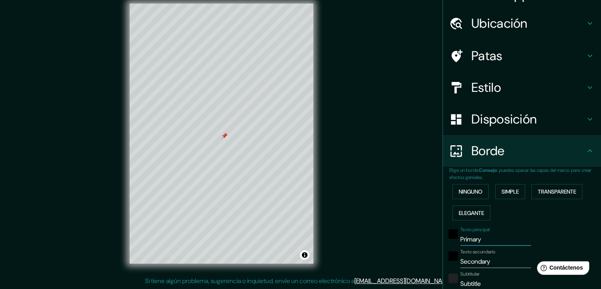
click at [491, 235] on input "Primary" at bounding box center [496, 239] width 71 height 13
click at [501, 266] on input "Secondary" at bounding box center [496, 261] width 71 height 13
click at [483, 238] on input "CDMX" at bounding box center [496, 239] width 71 height 13
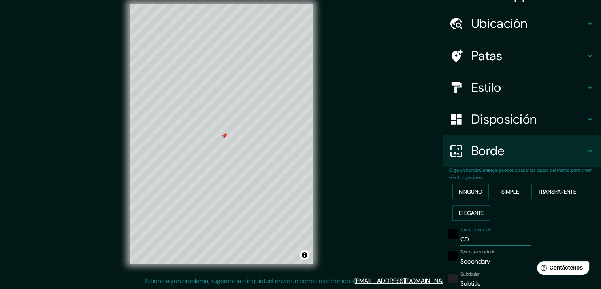
type input "C"
click at [462, 235] on input "[GEOGRAPHIC_DATA]" at bounding box center [496, 239] width 71 height 13
type input "[GEOGRAPHIC_DATA]"
click at [483, 257] on input "Secondary" at bounding box center [496, 261] width 71 height 13
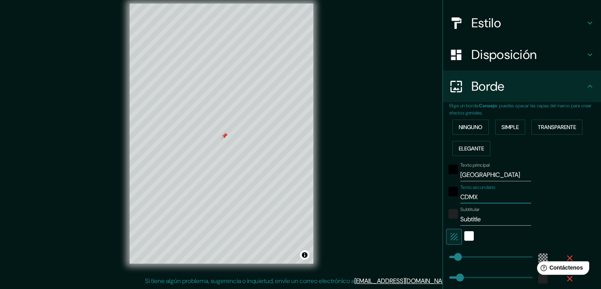
scroll to position [97, 0]
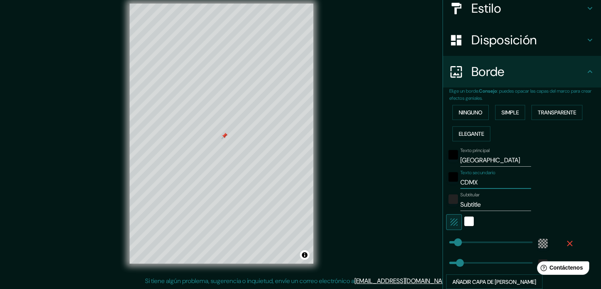
type input "CDMX"
click at [487, 201] on input "Subtitle" at bounding box center [496, 204] width 71 height 13
click at [484, 160] on input "[GEOGRAPHIC_DATA]" at bounding box center [496, 160] width 71 height 13
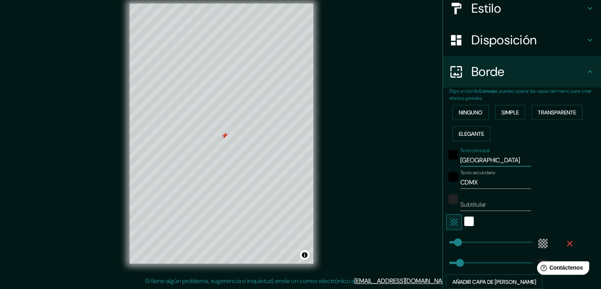
click at [484, 160] on input "[GEOGRAPHIC_DATA]" at bounding box center [496, 160] width 71 height 13
type input "CDMX"
click at [484, 181] on input "CDMX" at bounding box center [496, 182] width 71 height 13
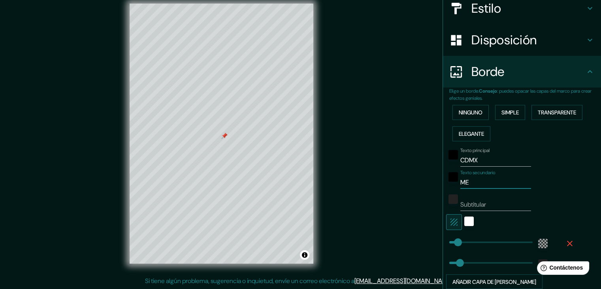
type input "M"
type input "[GEOGRAPHIC_DATA]"
click at [488, 159] on input "CDMX" at bounding box center [496, 160] width 71 height 13
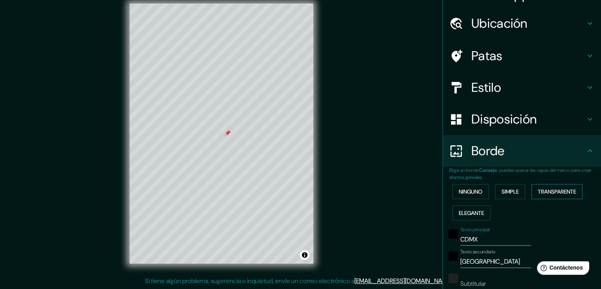
scroll to position [0, 0]
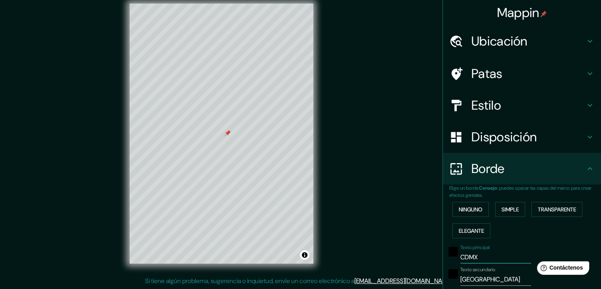
click at [533, 37] on h4 "Ubicación" at bounding box center [529, 41] width 114 height 16
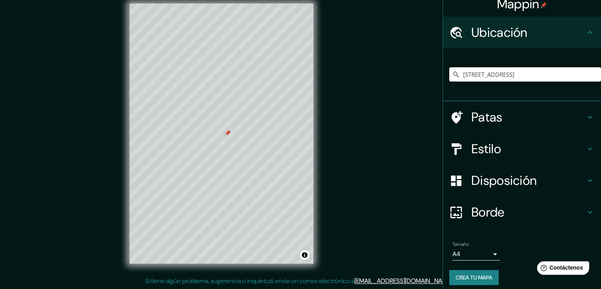
scroll to position [14, 0]
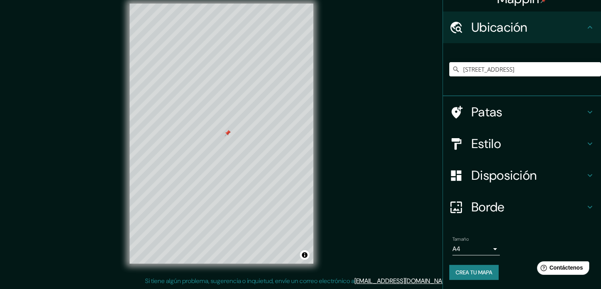
click at [531, 215] on div "Borde" at bounding box center [522, 207] width 158 height 32
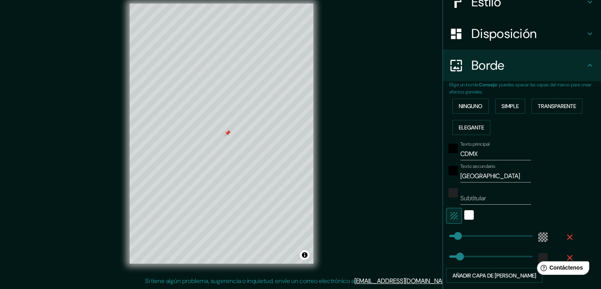
scroll to position [132, 0]
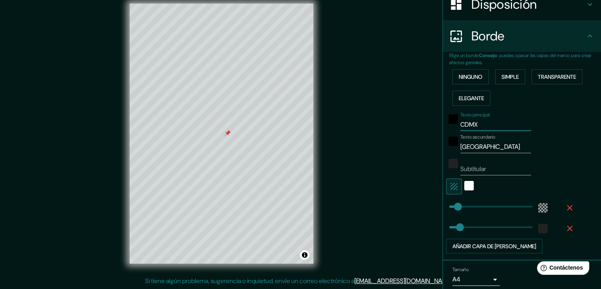
click at [481, 118] on input "CDMX" at bounding box center [496, 124] width 71 height 13
type input "CHILPANCINGO"
drag, startPoint x: 503, startPoint y: 155, endPoint x: 501, endPoint y: 150, distance: 5.7
click at [503, 154] on div "Texto principal CHILPANCINGO Texto secundario [GEOGRAPHIC_DATA] Subtitular Añad…" at bounding box center [513, 181] width 127 height 145
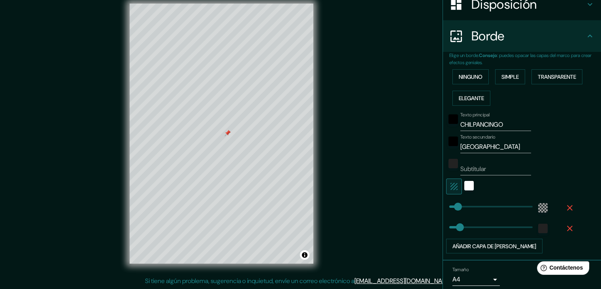
click at [501, 150] on input "[GEOGRAPHIC_DATA]" at bounding box center [496, 146] width 71 height 13
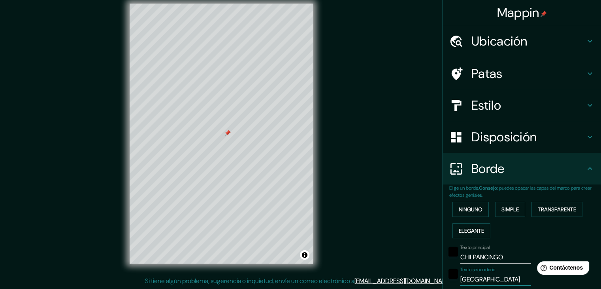
scroll to position [0, 0]
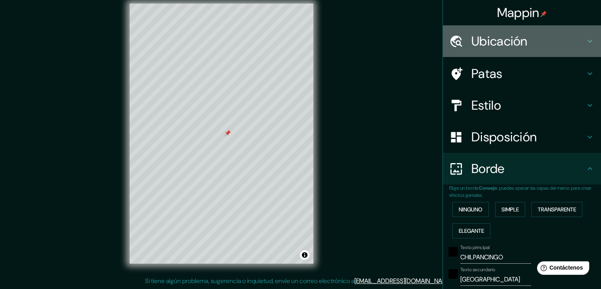
click at [530, 40] on h4 "Ubicación" at bounding box center [529, 41] width 114 height 16
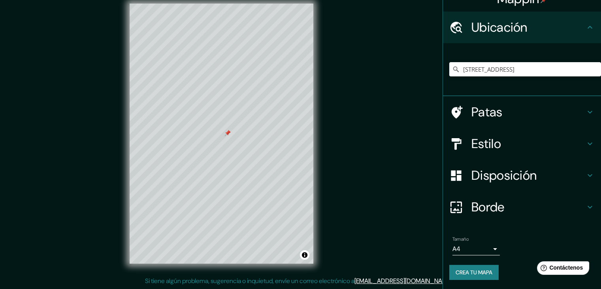
click at [525, 205] on h4 "Borde" at bounding box center [529, 207] width 114 height 16
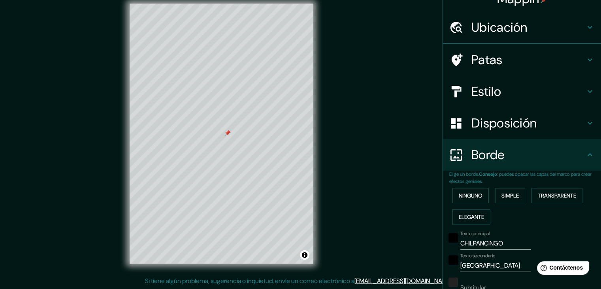
scroll to position [14, 0]
click at [491, 270] on input "[GEOGRAPHIC_DATA]" at bounding box center [496, 265] width 71 height 13
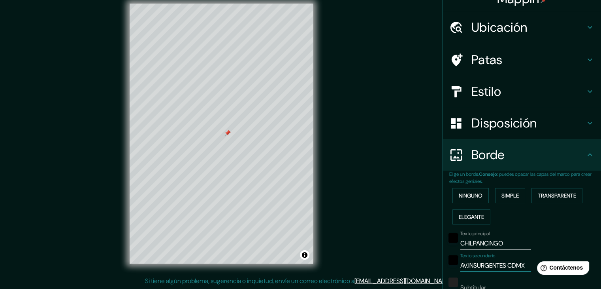
click at [502, 264] on input "AV.INSURGENTES CDMX" at bounding box center [496, 265] width 71 height 13
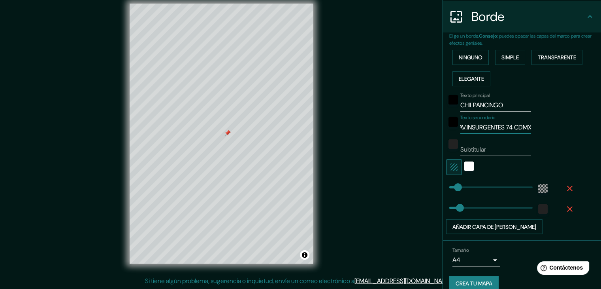
scroll to position [162, 0]
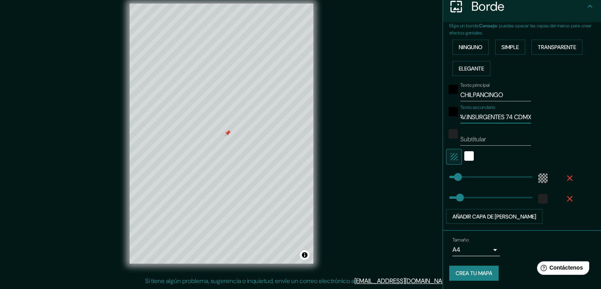
type input "AV.INSURGENTES 74 CDMX"
click at [478, 270] on font "Crea tu mapa" at bounding box center [474, 273] width 37 height 7
